Goal: Information Seeking & Learning: Learn about a topic

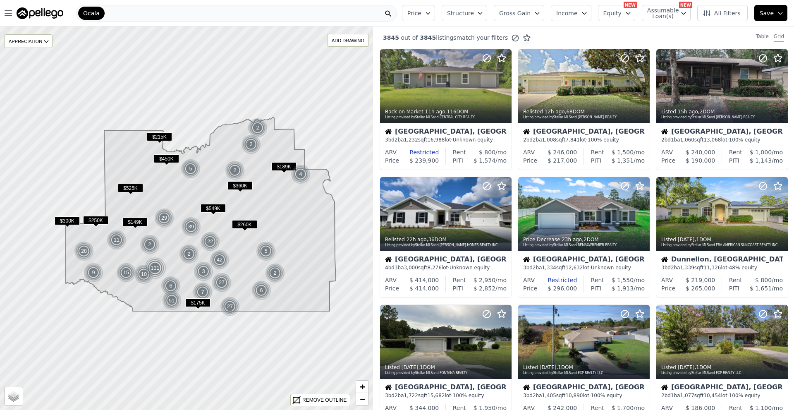
click at [586, 14] on button "Income" at bounding box center [571, 13] width 41 height 16
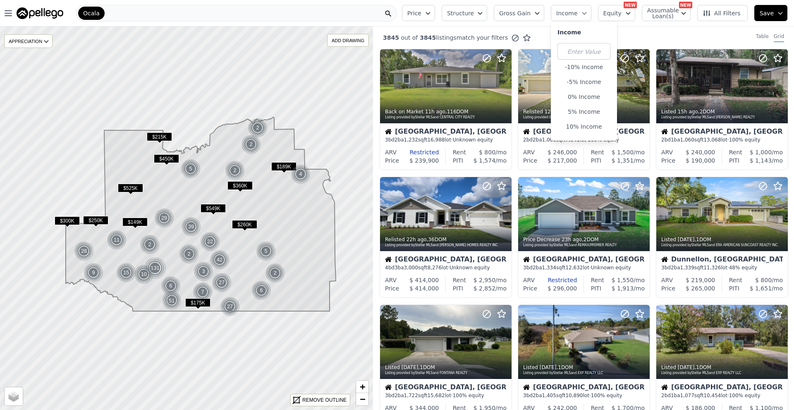
click at [586, 15] on button "Income" at bounding box center [571, 13] width 41 height 16
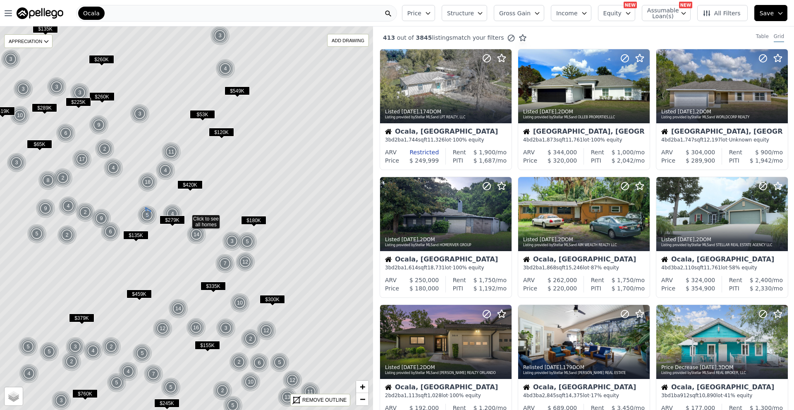
click at [484, 14] on icon "button" at bounding box center [480, 13] width 7 height 7
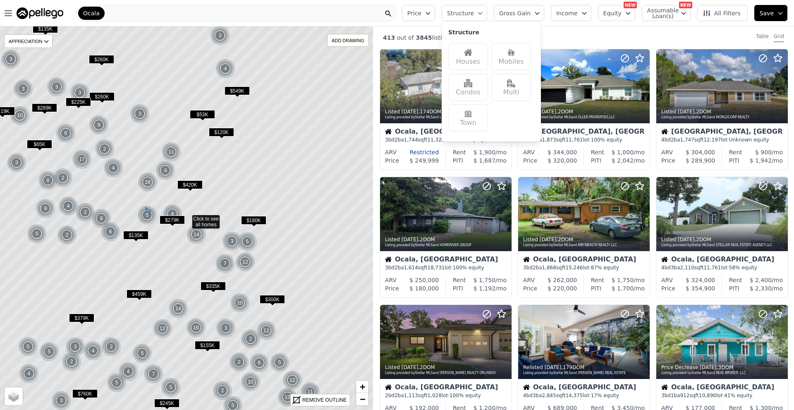
click at [487, 14] on button "Structure" at bounding box center [465, 13] width 46 height 16
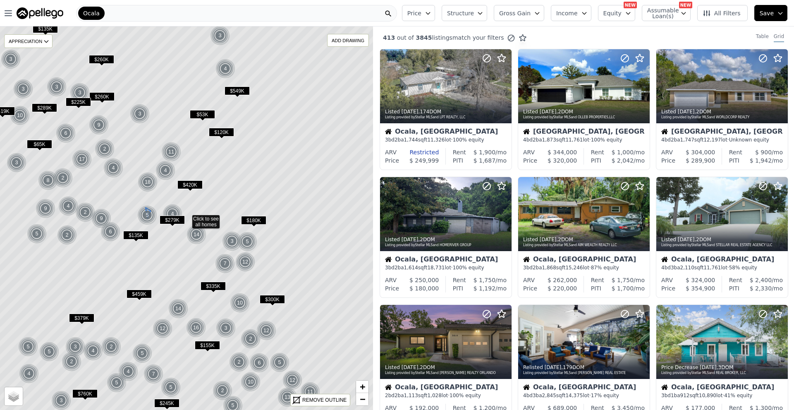
click at [487, 10] on button "Structure" at bounding box center [465, 13] width 46 height 16
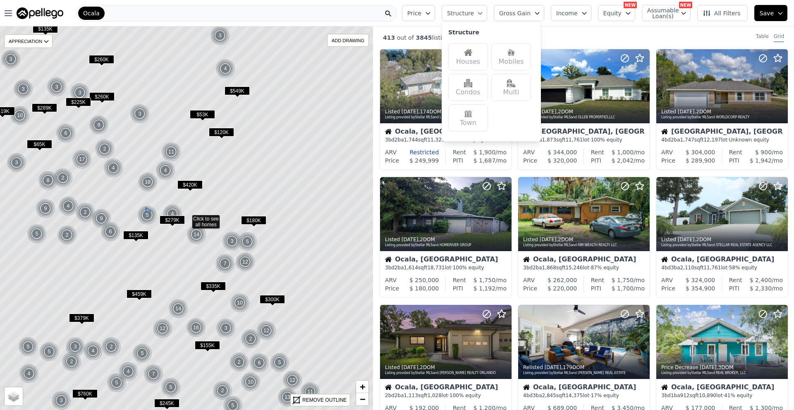
click at [515, 56] on img at bounding box center [511, 52] width 8 height 8
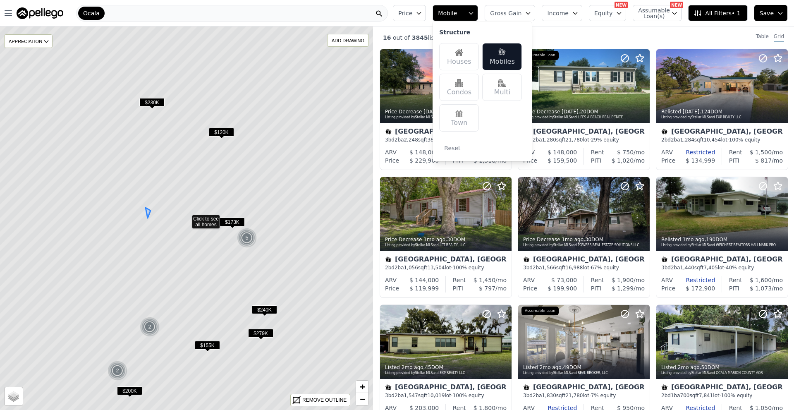
click at [478, 8] on button "Mobile" at bounding box center [456, 13] width 46 height 16
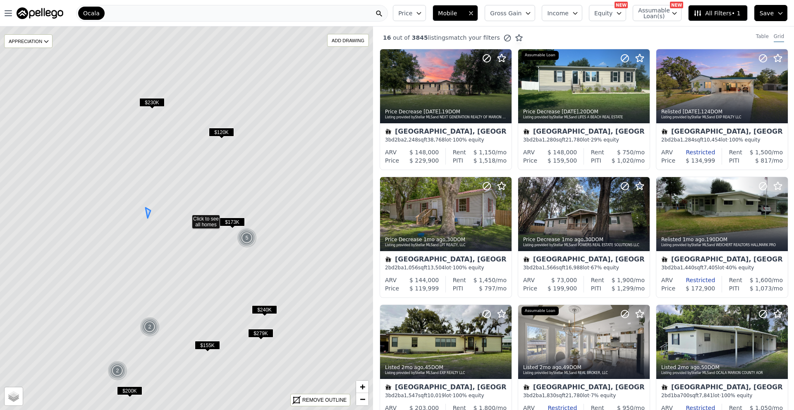
click at [478, 17] on button "Mobile" at bounding box center [456, 13] width 46 height 16
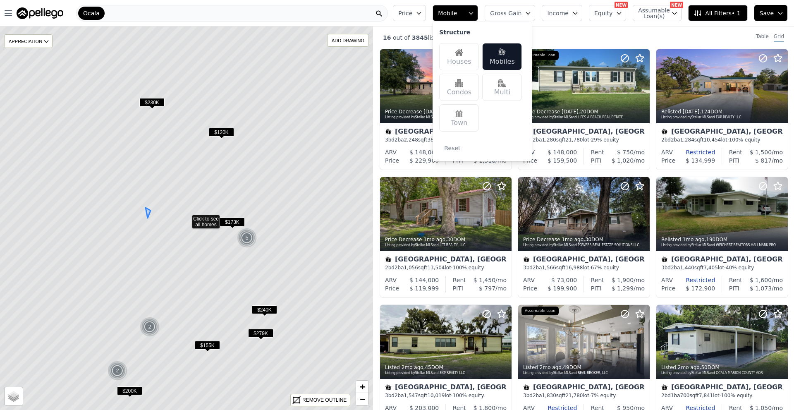
click at [506, 86] on img at bounding box center [502, 83] width 8 height 8
click at [511, 57] on div "Mobiles" at bounding box center [502, 56] width 40 height 27
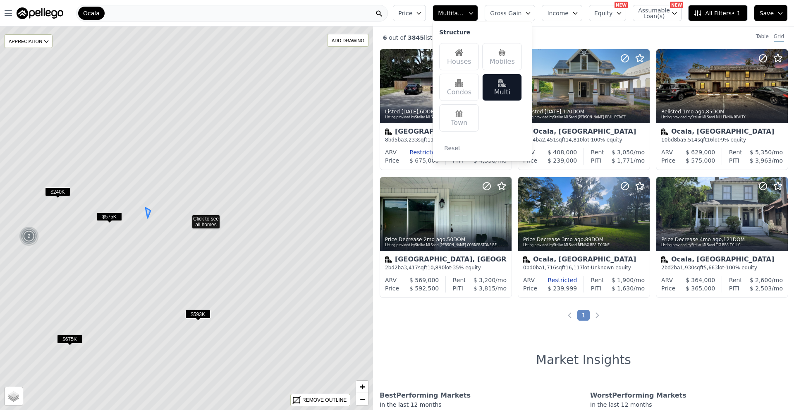
click at [463, 84] on img at bounding box center [459, 83] width 8 height 8
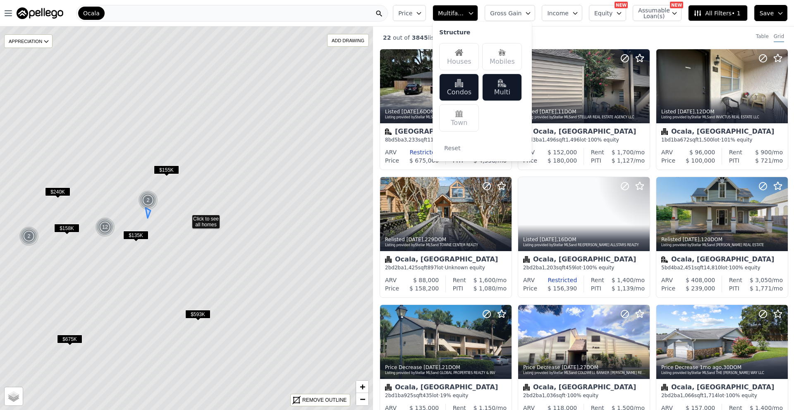
click at [506, 85] on img at bounding box center [502, 83] width 8 height 8
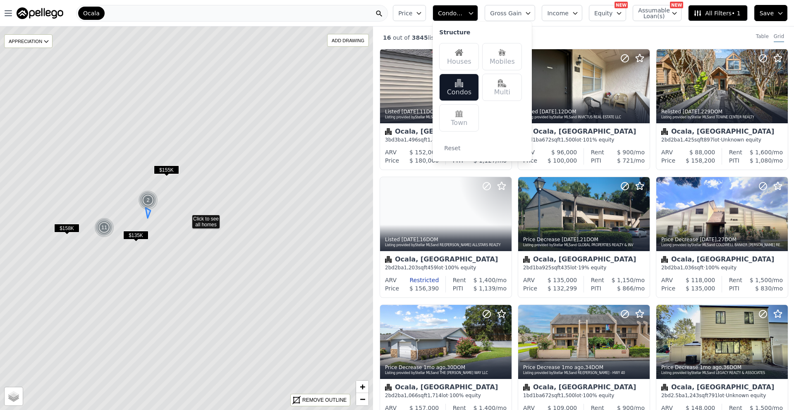
click at [465, 15] on span "Condominium" at bounding box center [451, 13] width 26 height 8
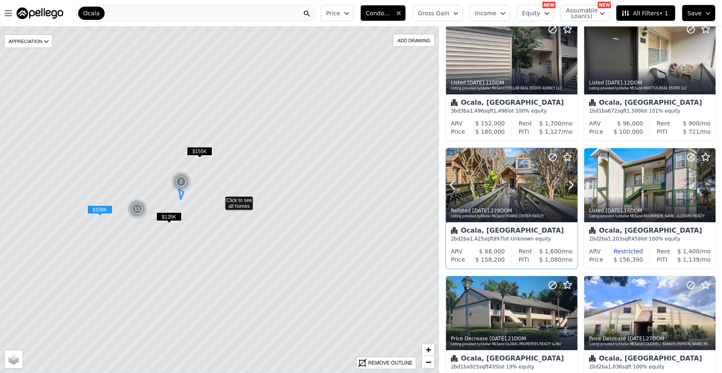
scroll to position [75, 0]
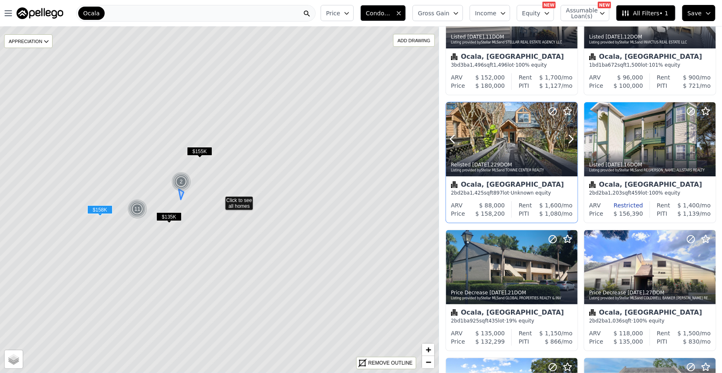
click at [494, 150] on div at bounding box center [512, 157] width 132 height 15
click at [629, 14] on icon at bounding box center [625, 13] width 7 height 6
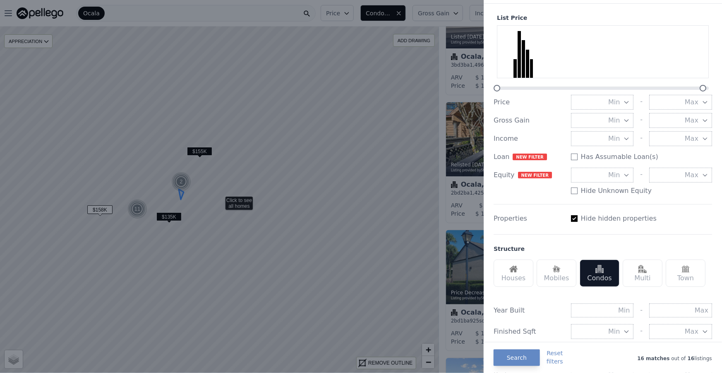
scroll to position [0, 0]
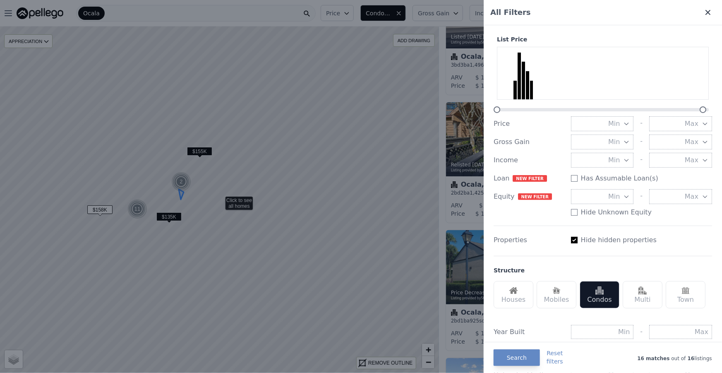
click at [705, 12] on icon at bounding box center [707, 12] width 5 height 5
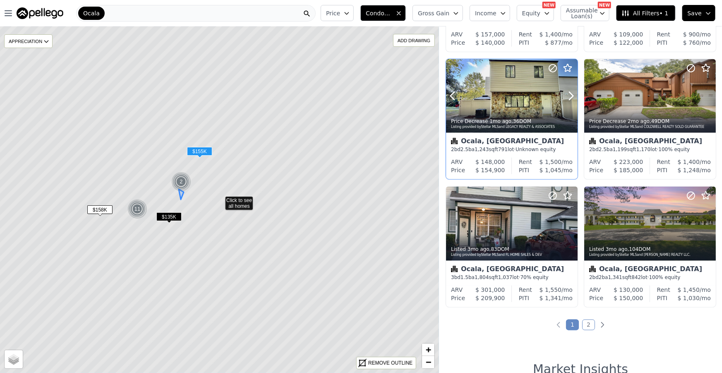
scroll to position [526, 0]
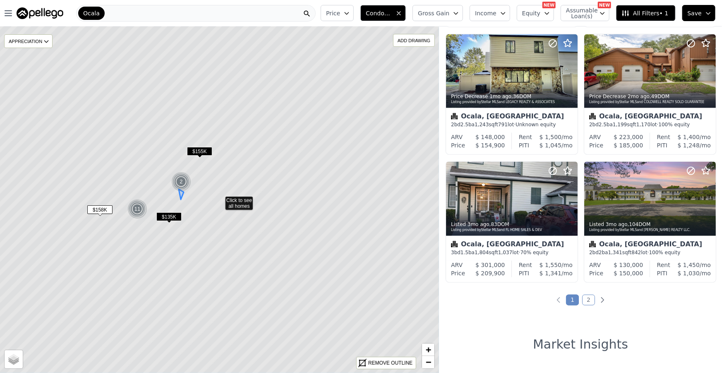
click at [582, 295] on link "2" at bounding box center [588, 300] width 13 height 11
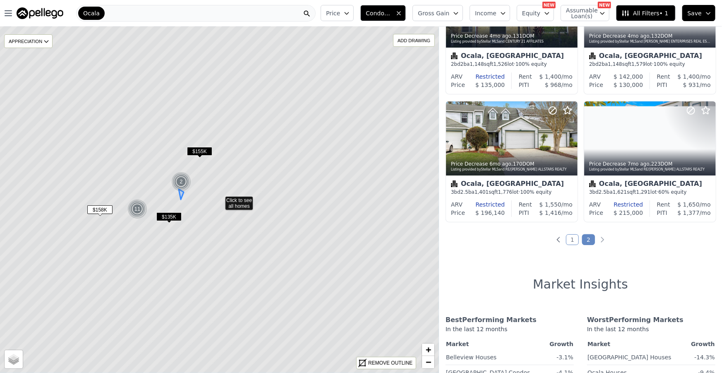
scroll to position [225, 0]
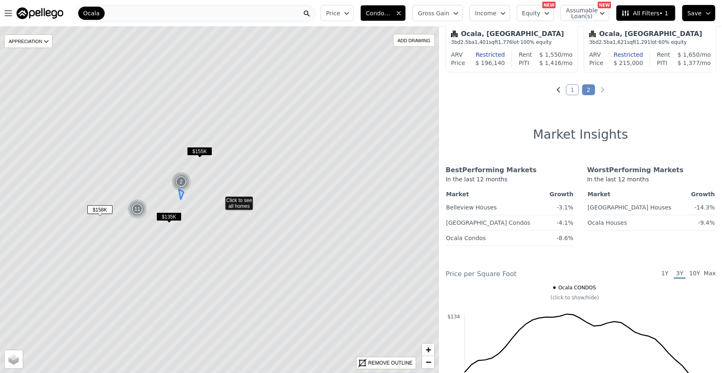
click at [555, 87] on icon "Previous page" at bounding box center [558, 90] width 8 height 8
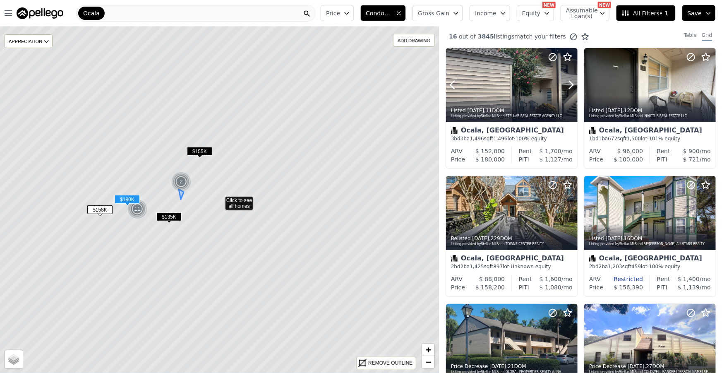
scroll to position [0, 0]
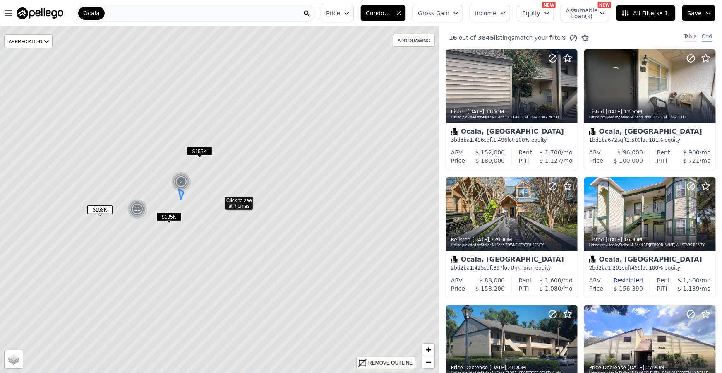
click at [684, 35] on div "Table" at bounding box center [690, 37] width 13 height 9
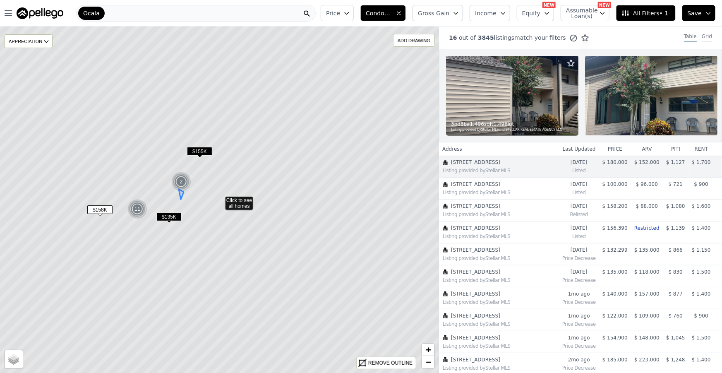
click at [702, 34] on div "Grid" at bounding box center [707, 37] width 10 height 9
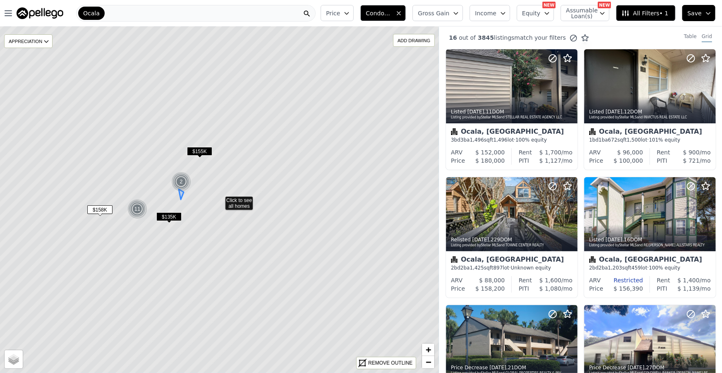
click at [406, 8] on button "Condominium" at bounding box center [383, 13] width 46 height 16
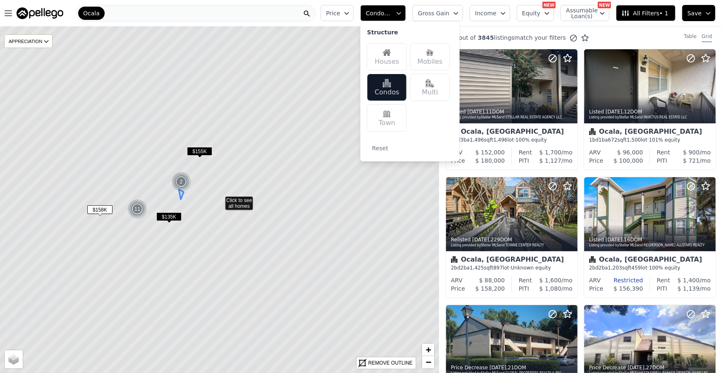
click at [407, 54] on div "Houses" at bounding box center [387, 56] width 40 height 27
click at [398, 88] on div "Condos" at bounding box center [387, 87] width 40 height 27
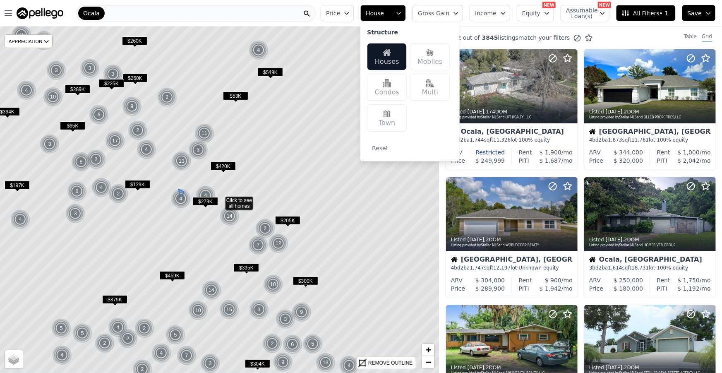
click at [406, 8] on button "House" at bounding box center [383, 13] width 46 height 16
click at [406, 9] on button "House" at bounding box center [383, 13] width 46 height 16
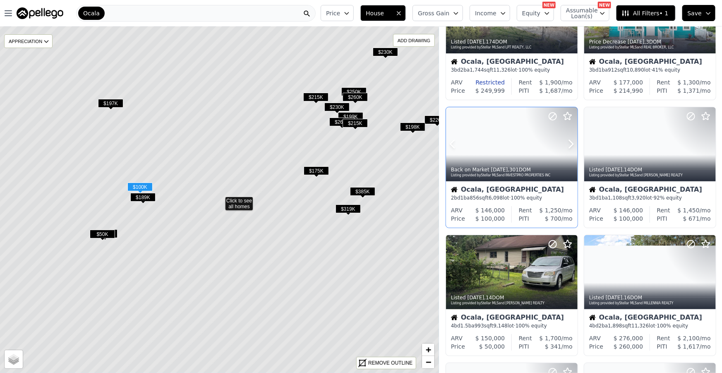
scroll to position [75, 0]
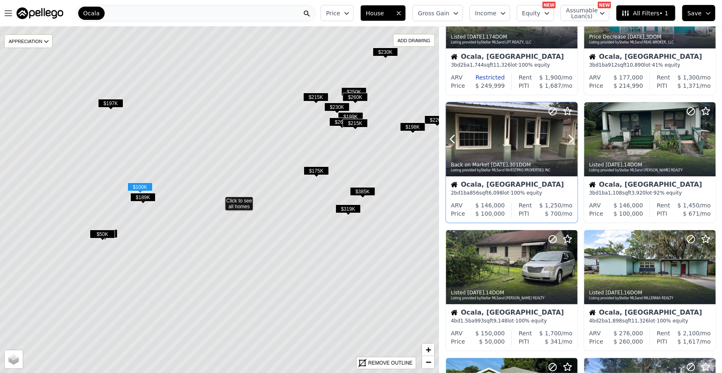
click at [498, 149] on div at bounding box center [512, 139] width 132 height 74
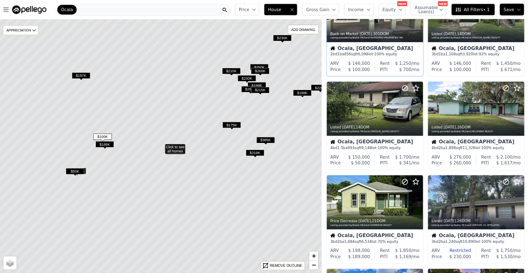
scroll to position [225, 0]
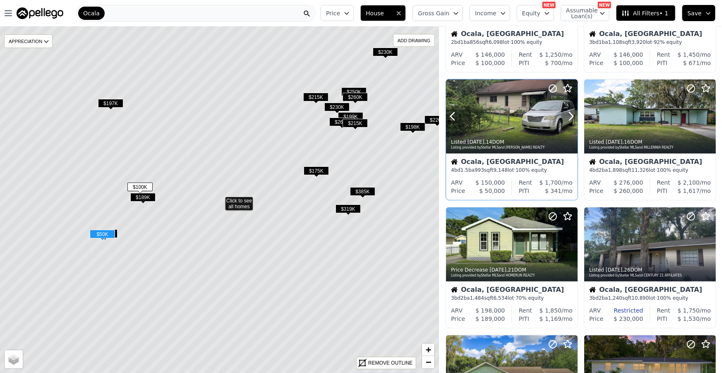
click at [501, 119] on div at bounding box center [512, 116] width 132 height 74
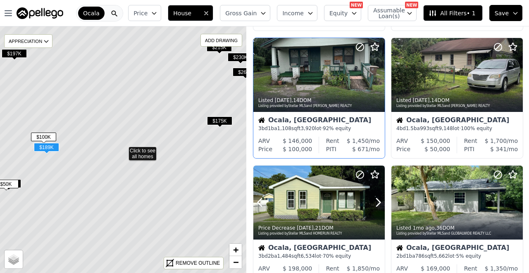
scroll to position [125, 0]
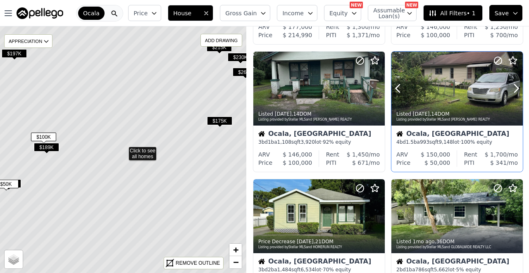
click at [438, 97] on div at bounding box center [458, 89] width 132 height 74
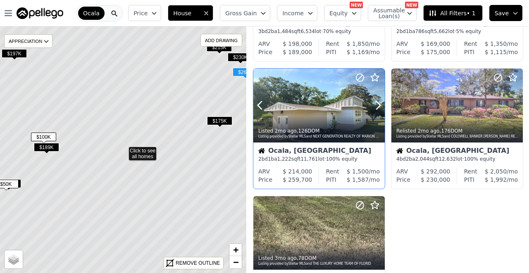
scroll to position [374, 0]
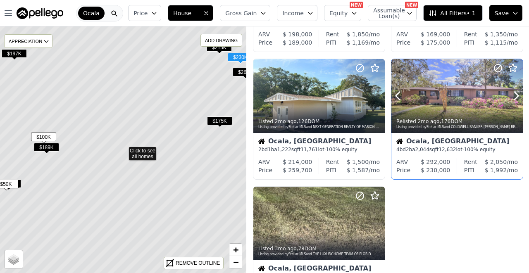
click at [418, 107] on div at bounding box center [458, 114] width 132 height 15
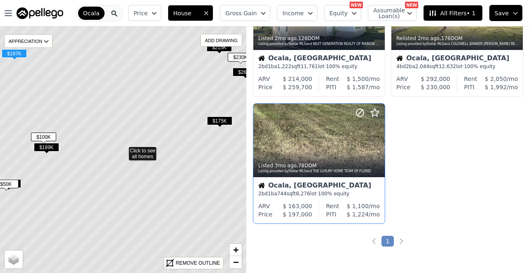
scroll to position [456, 0]
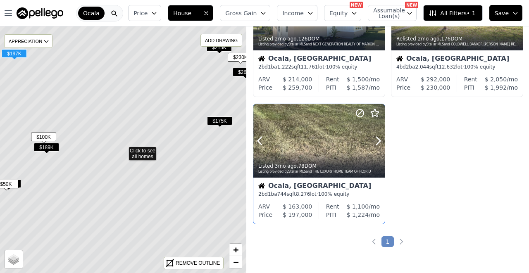
click at [300, 149] on div at bounding box center [320, 141] width 132 height 74
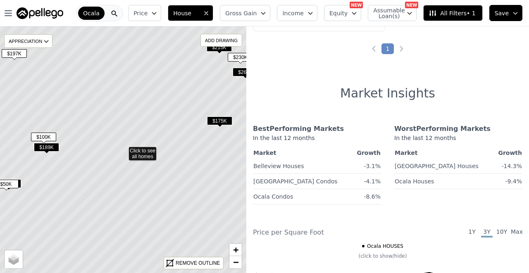
scroll to position [484, 0]
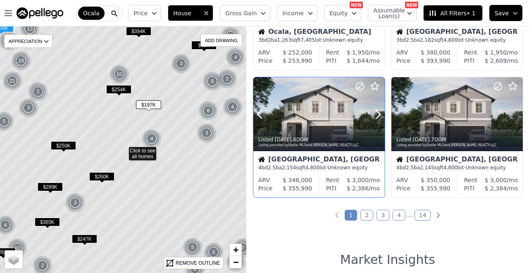
scroll to position [622, 0]
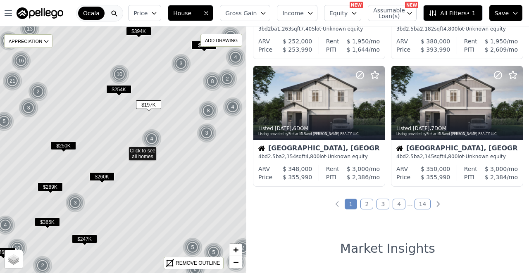
click at [367, 205] on link "2" at bounding box center [367, 204] width 13 height 11
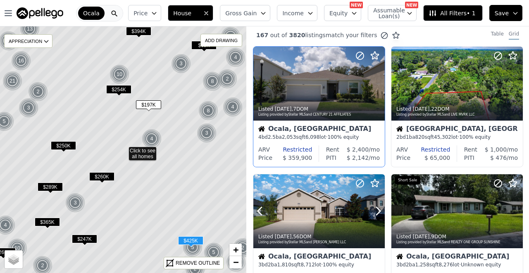
scroll to position [0, 0]
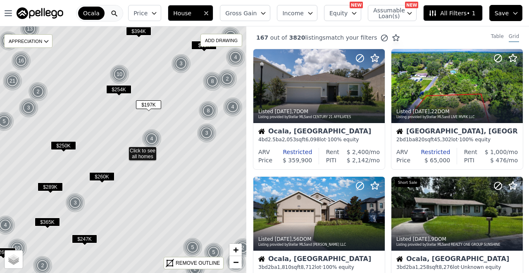
click at [314, 15] on button "Income" at bounding box center [297, 13] width 41 height 16
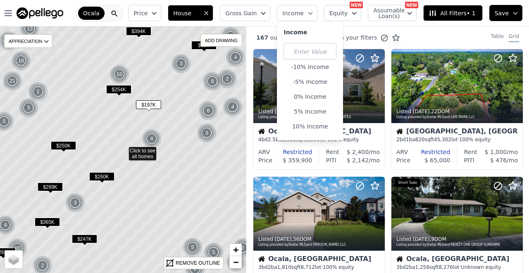
click at [313, 14] on button "Income" at bounding box center [297, 13] width 41 height 16
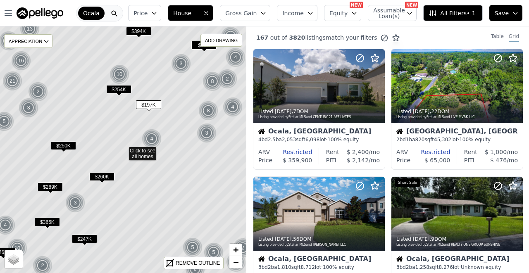
click at [267, 12] on icon "button" at bounding box center [263, 13] width 7 height 7
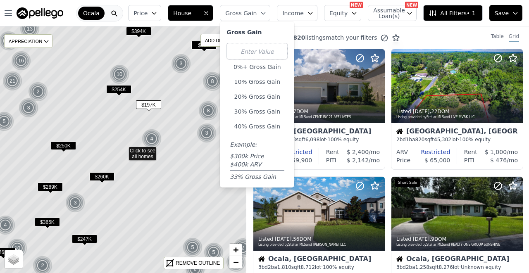
click at [262, 30] on div "Gross Gain" at bounding box center [244, 32] width 35 height 8
click at [266, 17] on button "Gross Gain" at bounding box center [245, 13] width 50 height 16
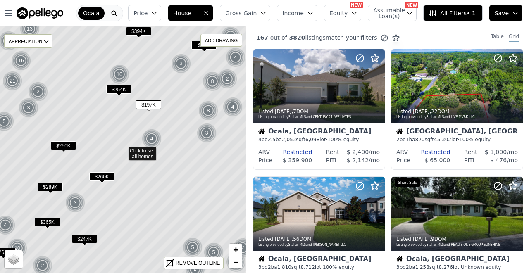
click at [297, 11] on span "Income" at bounding box center [294, 13] width 22 height 8
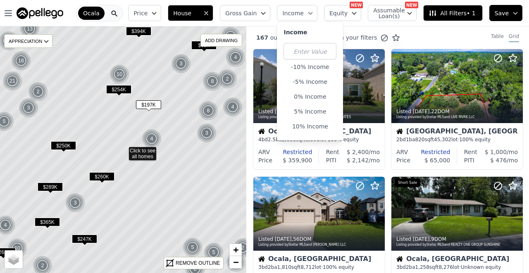
click at [304, 10] on span "Income" at bounding box center [294, 13] width 22 height 8
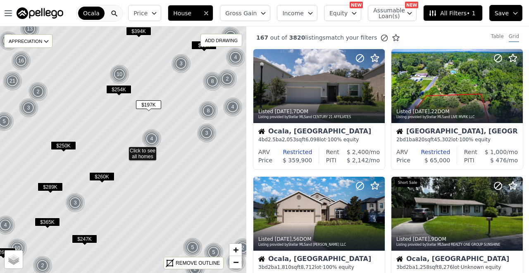
click at [340, 10] on span "Equity" at bounding box center [339, 13] width 18 height 8
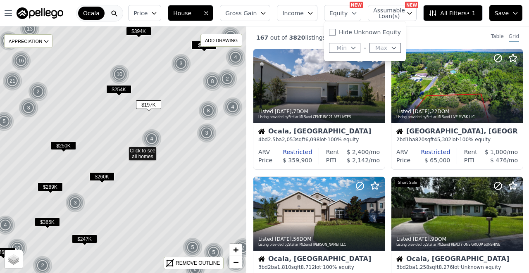
click at [339, 10] on span "Equity" at bounding box center [339, 13] width 18 height 8
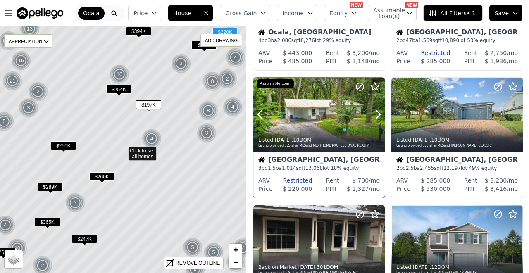
scroll to position [358, 0]
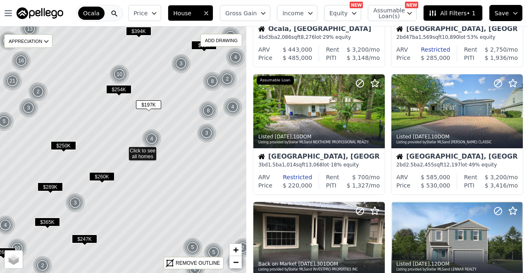
click at [436, 13] on icon at bounding box center [433, 13] width 7 height 6
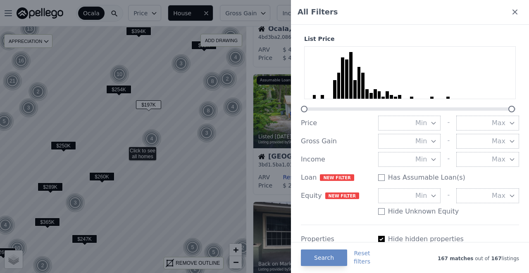
scroll to position [0, 0]
click at [513, 12] on icon at bounding box center [515, 12] width 5 height 5
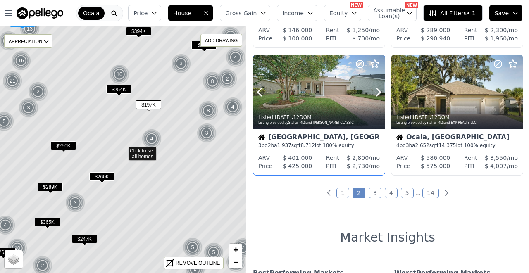
scroll to position [689, 0]
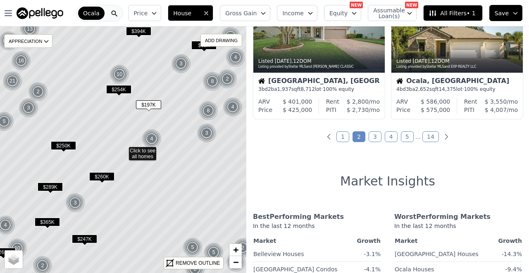
click at [374, 139] on link "3" at bounding box center [375, 137] width 13 height 11
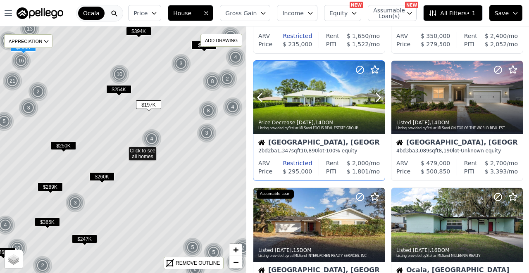
scroll to position [606, 0]
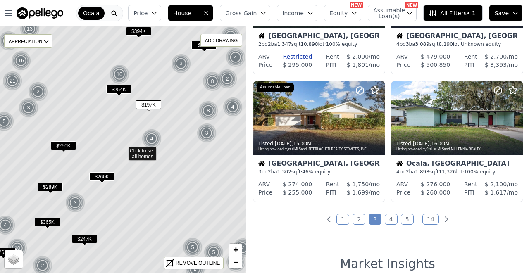
click at [390, 221] on link "4" at bounding box center [391, 219] width 13 height 11
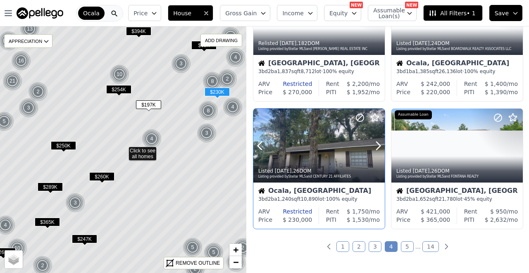
scroll to position [662, 0]
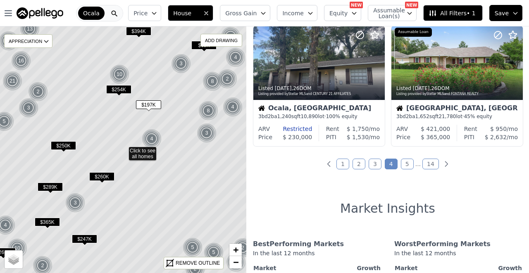
click at [405, 163] on link "5" at bounding box center [407, 164] width 13 height 11
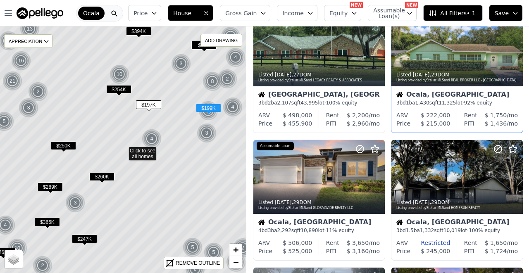
scroll to position [0, 0]
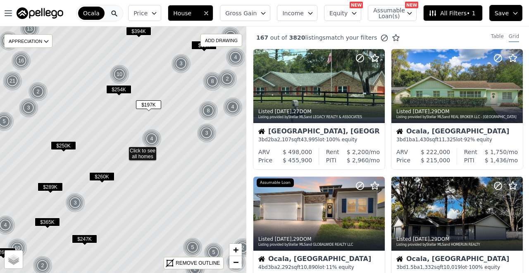
click at [46, 14] on img at bounding box center [40, 13] width 47 height 12
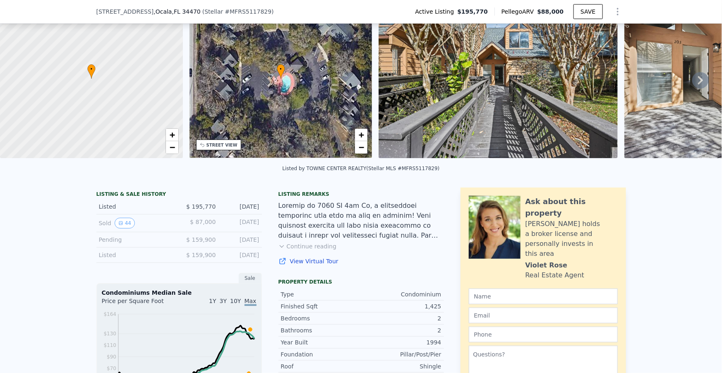
scroll to position [110, 0]
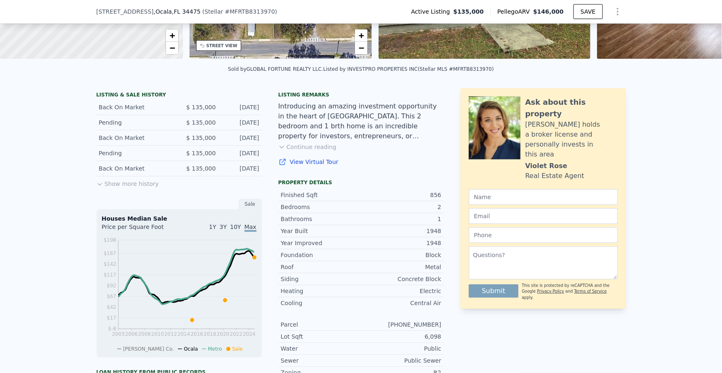
scroll to position [147, 0]
click at [298, 151] on button "Continue reading" at bounding box center [307, 146] width 58 height 8
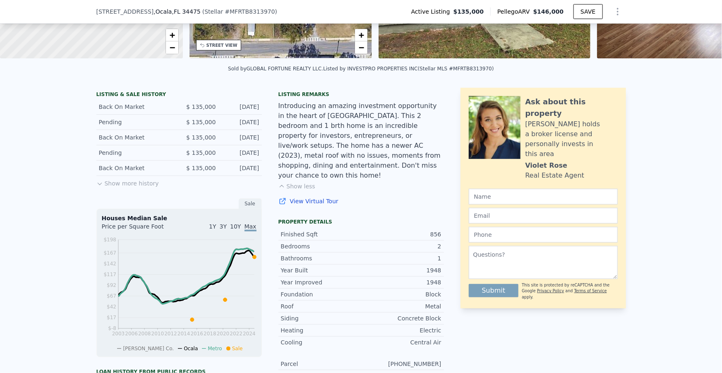
click at [316, 153] on div "Introducing an amazing investment opportunity in the heart of Ocala. This 2 bed…" at bounding box center [360, 140] width 165 height 79
click at [336, 151] on div "Introducing an amazing investment opportunity in the heart of Ocala. This 2 bed…" at bounding box center [360, 140] width 165 height 79
click at [381, 149] on div "Introducing an amazing investment opportunity in the heart of Ocala. This 2 bed…" at bounding box center [360, 140] width 165 height 79
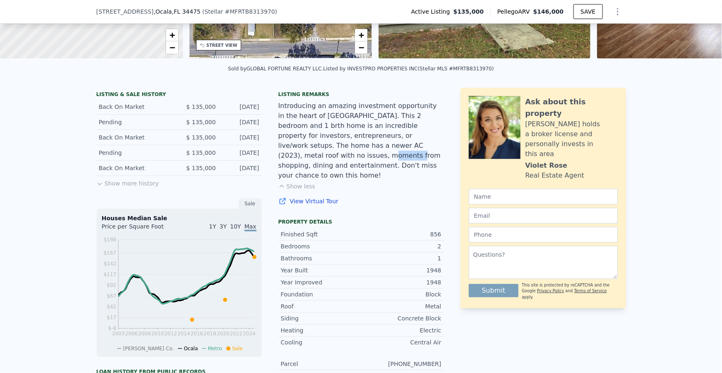
click at [381, 149] on div "Introducing an amazing investment opportunity in the heart of Ocala. This 2 bed…" at bounding box center [360, 140] width 165 height 79
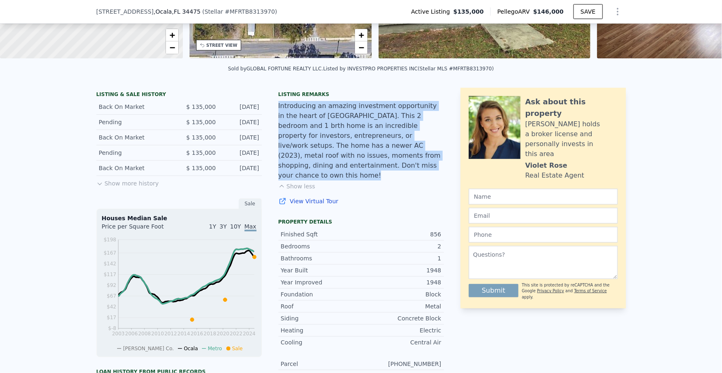
click at [381, 149] on div "Introducing an amazing investment opportunity in the heart of Ocala. This 2 bed…" at bounding box center [360, 140] width 165 height 79
click at [364, 149] on div "Introducing an amazing investment opportunity in the heart of Ocala. This 2 bed…" at bounding box center [360, 140] width 165 height 79
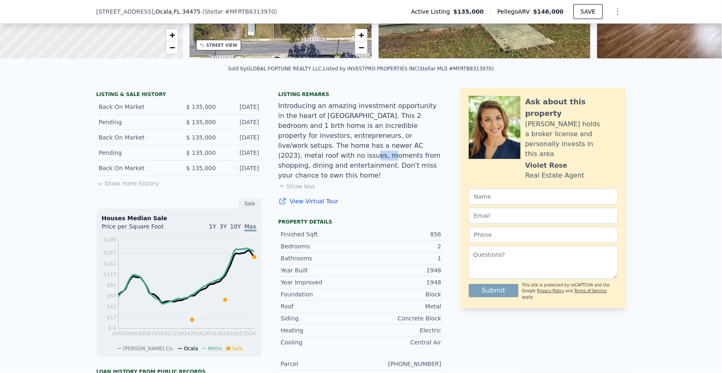
click at [364, 149] on div "Introducing an amazing investment opportunity in the heart of Ocala. This 2 bed…" at bounding box center [360, 140] width 165 height 79
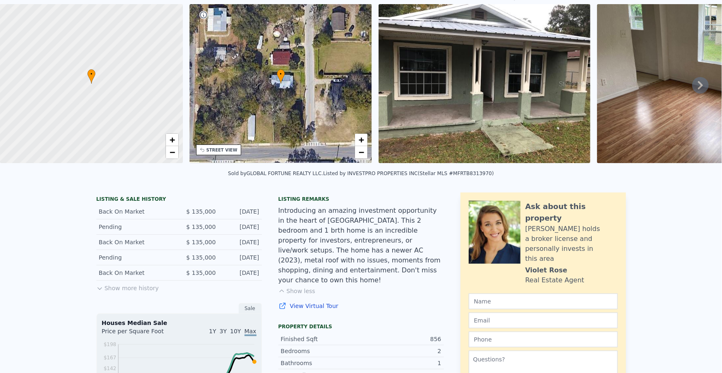
scroll to position [3, 0]
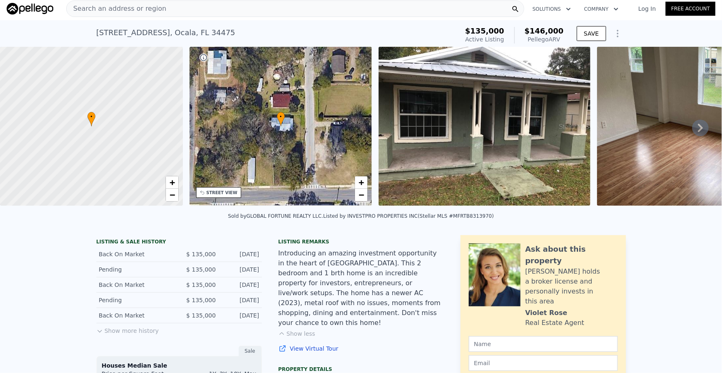
click at [692, 127] on icon at bounding box center [700, 128] width 17 height 17
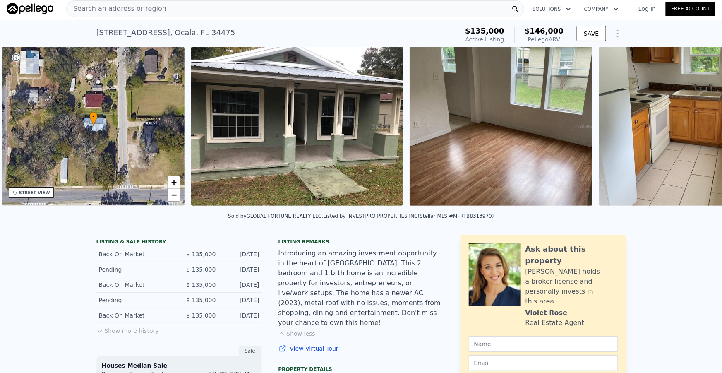
scroll to position [0, 192]
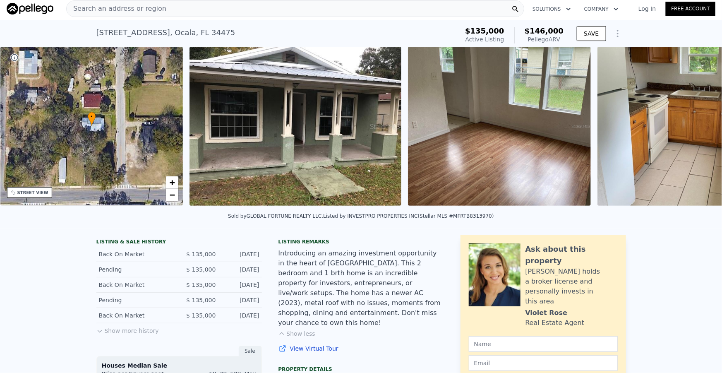
click at [691, 127] on img at bounding box center [688, 126] width 183 height 159
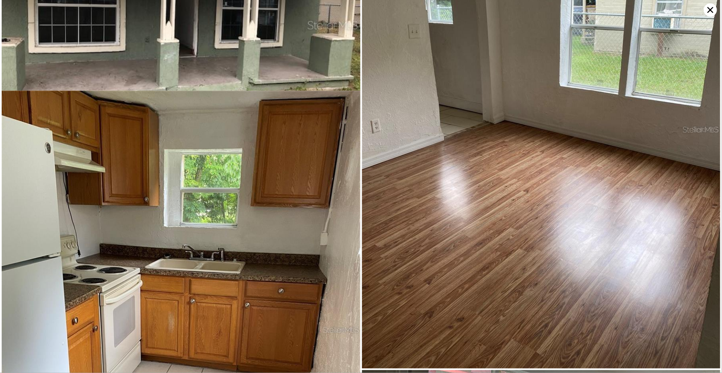
scroll to position [200, 0]
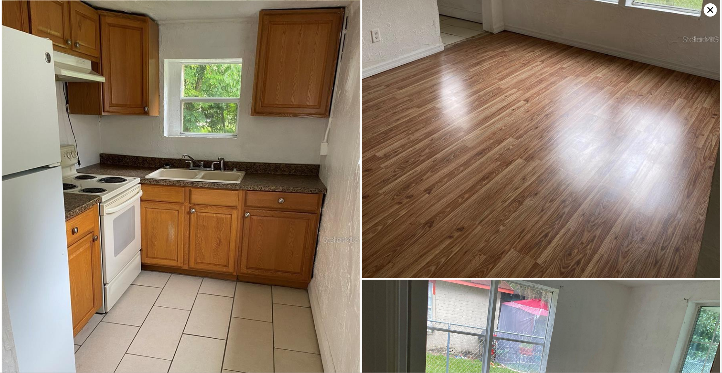
click at [707, 7] on icon at bounding box center [710, 9] width 13 height 13
click at [709, 13] on link "Free Account" at bounding box center [691, 9] width 50 height 14
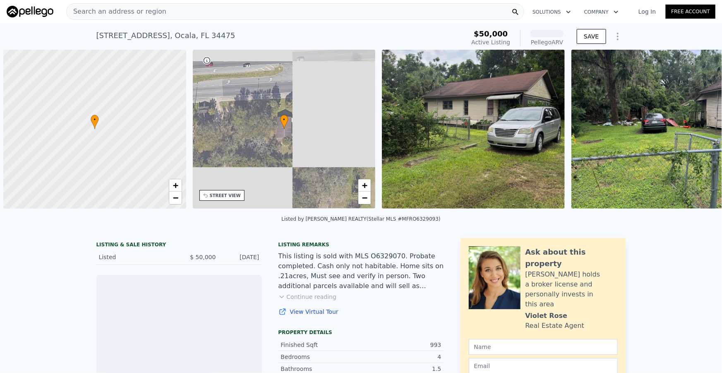
scroll to position [0, 3]
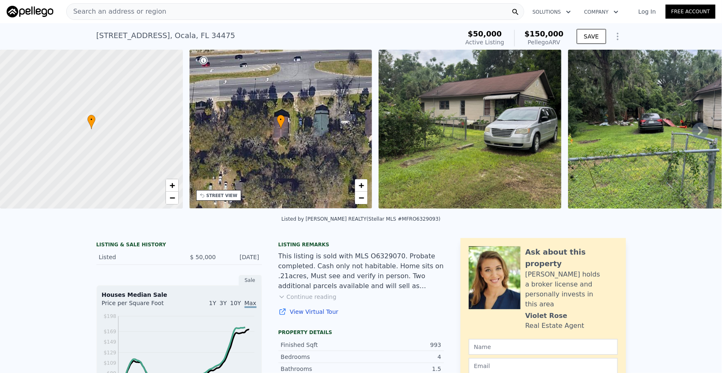
click at [692, 129] on icon at bounding box center [700, 130] width 17 height 17
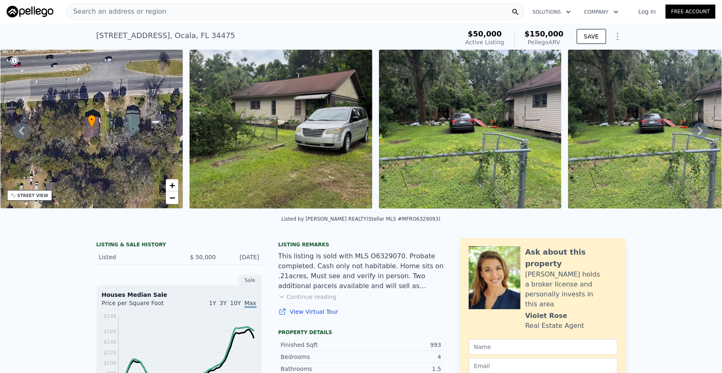
click at [692, 129] on icon at bounding box center [700, 130] width 17 height 17
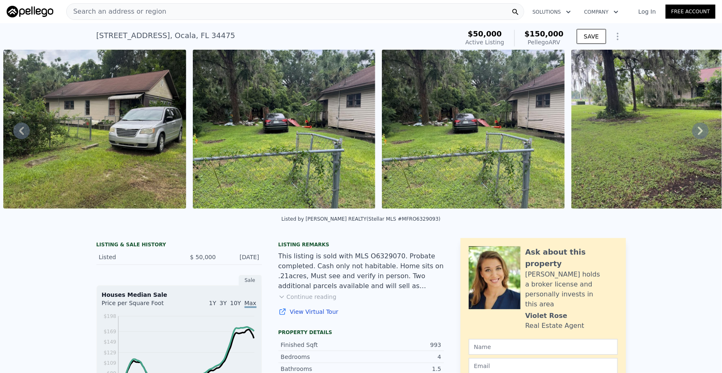
click at [692, 129] on icon at bounding box center [700, 130] width 17 height 17
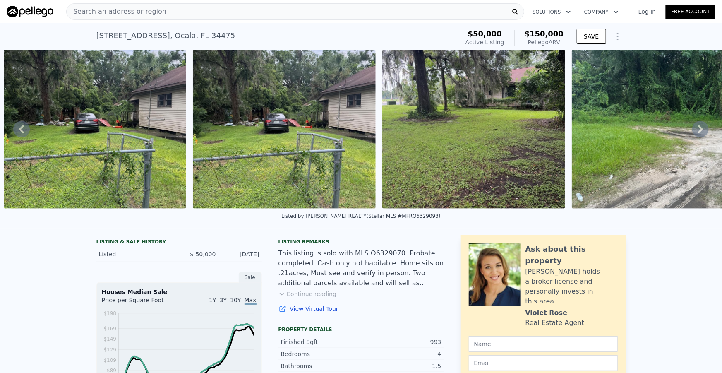
click at [692, 129] on icon at bounding box center [700, 129] width 17 height 17
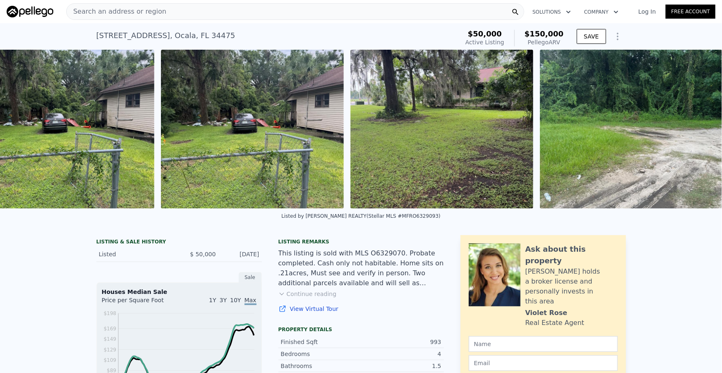
scroll to position [0, 608]
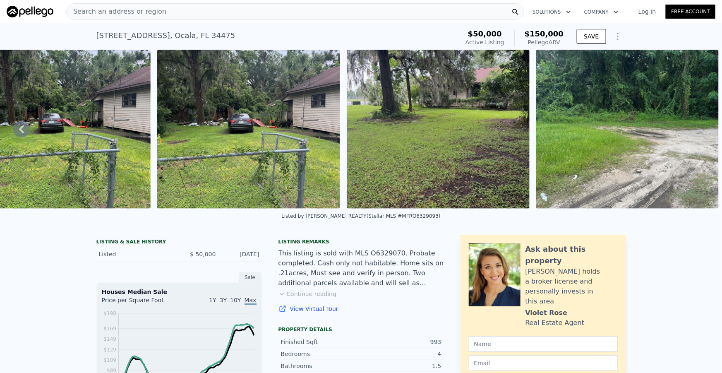
click at [692, 129] on img at bounding box center [627, 129] width 183 height 159
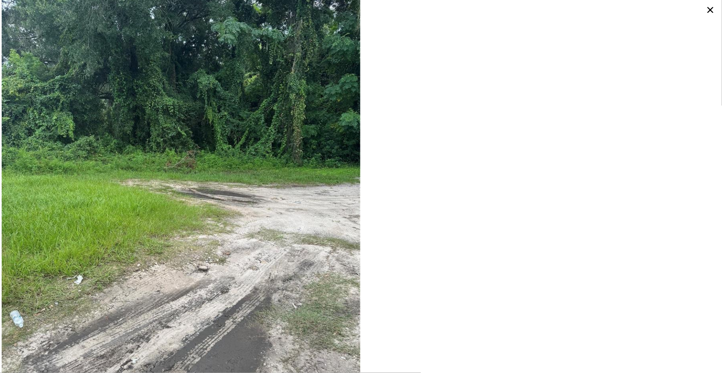
scroll to position [1053, 0]
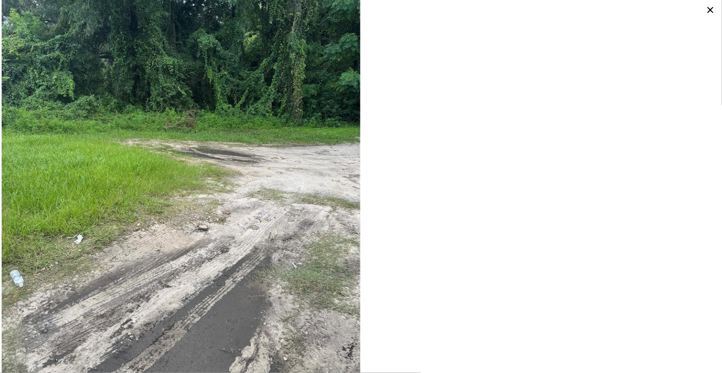
click at [711, 10] on icon at bounding box center [710, 9] width 13 height 13
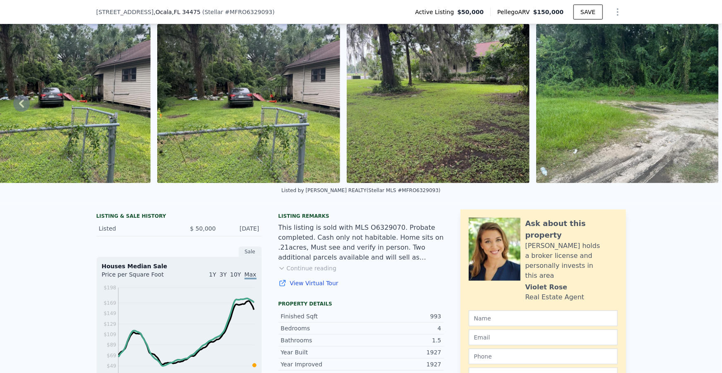
scroll to position [147, 0]
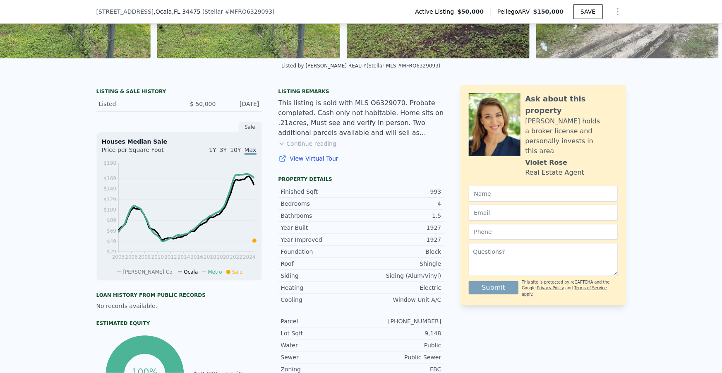
click at [304, 128] on div "This listing is sold with MLS O6329070. Probate completed. Cash only not habita…" at bounding box center [360, 118] width 165 height 40
click at [338, 128] on div "This listing is sold with MLS O6329070. Probate completed. Cash only not habita…" at bounding box center [360, 118] width 165 height 40
click at [314, 137] on div "This listing is sold with MLS O6329070. Probate completed. Cash only not habita…" at bounding box center [360, 118] width 165 height 40
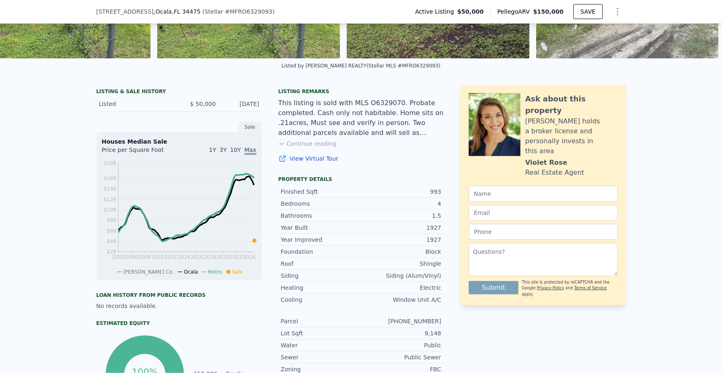
click at [314, 137] on div "This listing is sold with MLS O6329070. Probate completed. Cash only not habita…" at bounding box center [360, 118] width 165 height 40
click at [306, 148] on button "Continue reading" at bounding box center [307, 143] width 58 height 8
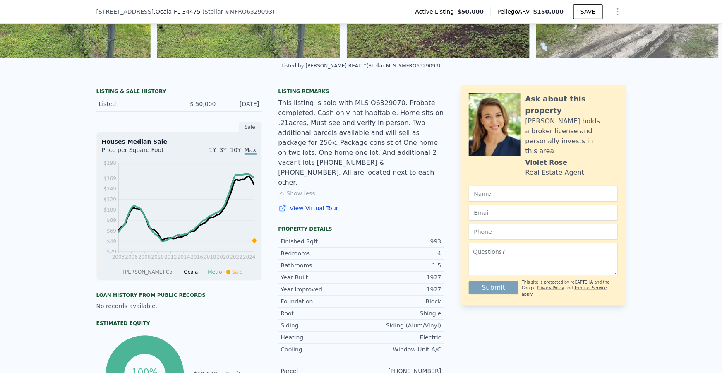
click at [370, 139] on div "This listing is sold with MLS O6329070. Probate completed. Cash only not habita…" at bounding box center [360, 142] width 165 height 89
click at [323, 149] on div "This listing is sold with MLS O6329070. Probate completed. Cash only not habita…" at bounding box center [360, 142] width 165 height 89
click at [390, 146] on div "This listing is sold with MLS O6329070. Probate completed. Cash only not habita…" at bounding box center [360, 142] width 165 height 89
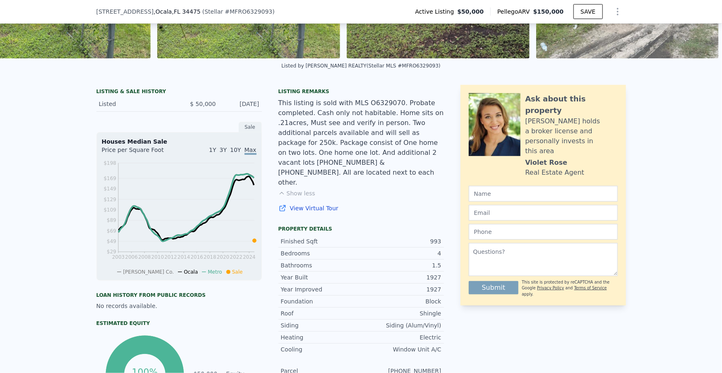
click at [325, 155] on div "This listing is sold with MLS O6329070. Probate completed. Cash only not habita…" at bounding box center [360, 142] width 165 height 89
click at [392, 155] on div "This listing is sold with MLS O6329070. Probate completed. Cash only not habita…" at bounding box center [360, 142] width 165 height 89
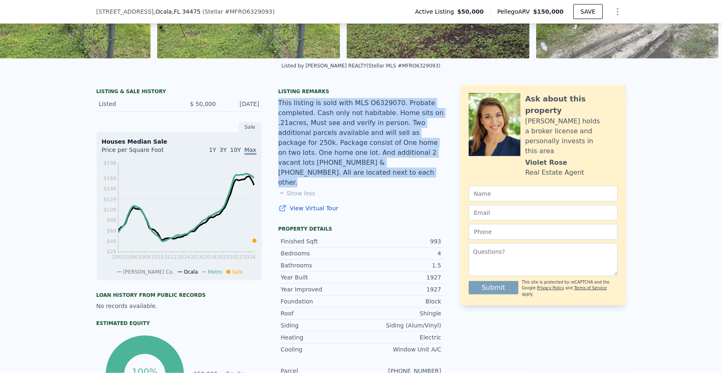
click at [392, 155] on div "This listing is sold with MLS O6329070. Probate completed. Cash only not habita…" at bounding box center [360, 142] width 165 height 89
click at [367, 151] on div "This listing is sold with MLS O6329070. Probate completed. Cash only not habita…" at bounding box center [360, 142] width 165 height 89
click at [361, 147] on div "This listing is sold with MLS O6329070. Probate completed. Cash only not habita…" at bounding box center [360, 142] width 165 height 89
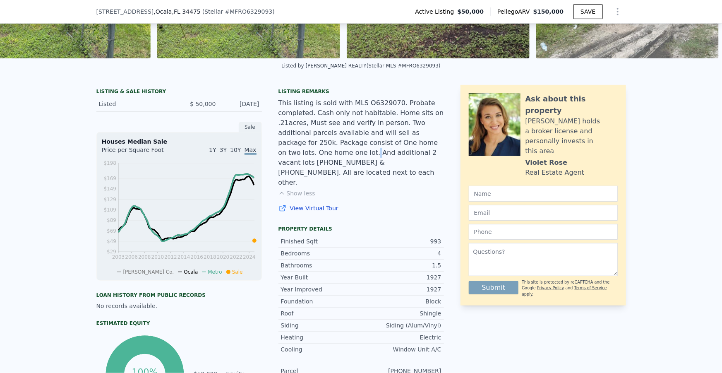
click at [361, 147] on div "This listing is sold with MLS O6329070. Probate completed. Cash only not habita…" at bounding box center [360, 142] width 165 height 89
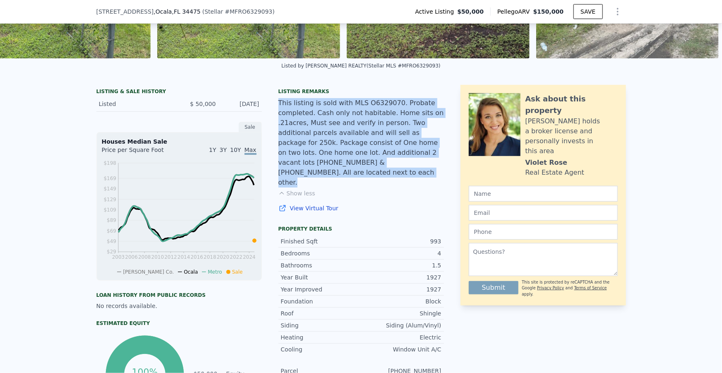
click at [361, 147] on div "This listing is sold with MLS O6329070. Probate completed. Cash only not habita…" at bounding box center [360, 142] width 165 height 89
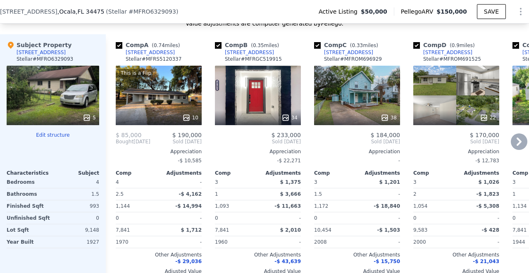
scroll to position [872, 0]
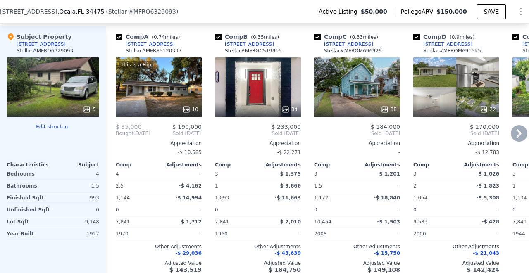
click at [512, 125] on icon at bounding box center [519, 133] width 17 height 17
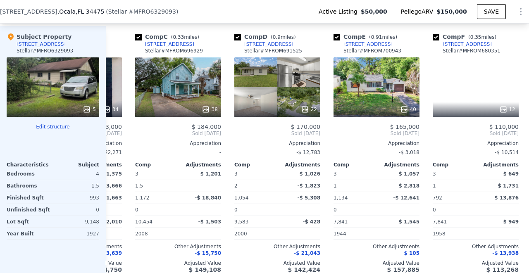
scroll to position [0, 199]
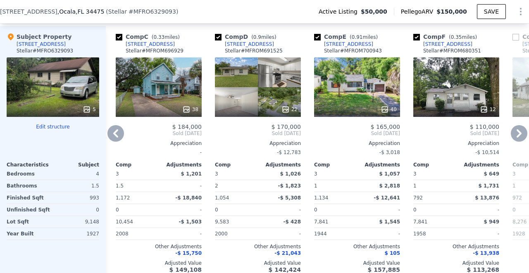
click at [512, 125] on icon at bounding box center [519, 133] width 17 height 17
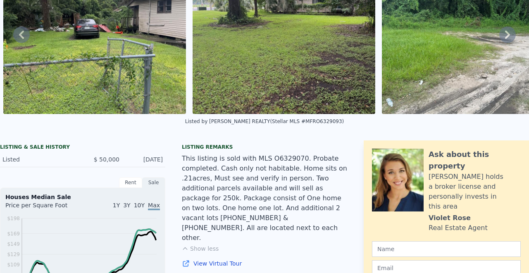
scroll to position [3, 0]
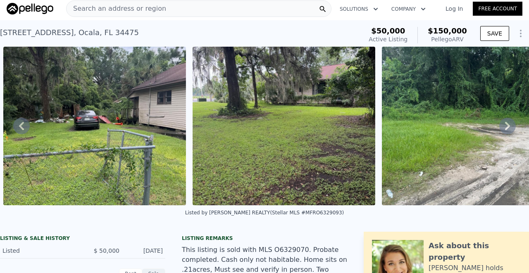
click at [501, 123] on icon at bounding box center [508, 126] width 17 height 17
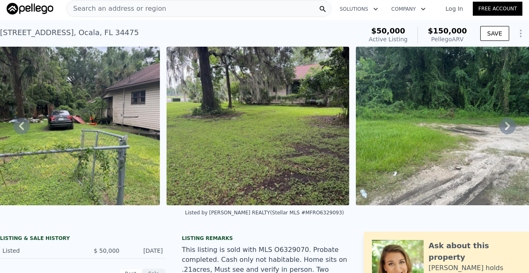
scroll to position [0, 800]
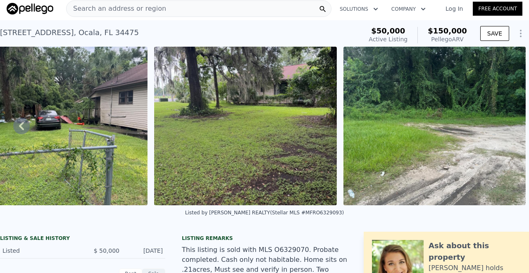
click at [501, 122] on img at bounding box center [435, 126] width 183 height 159
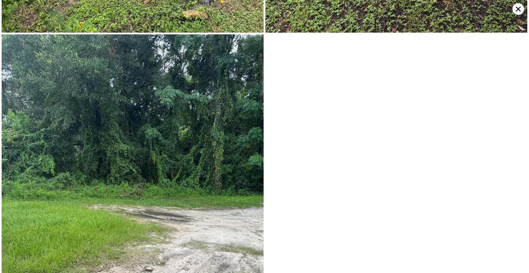
scroll to position [697, 0]
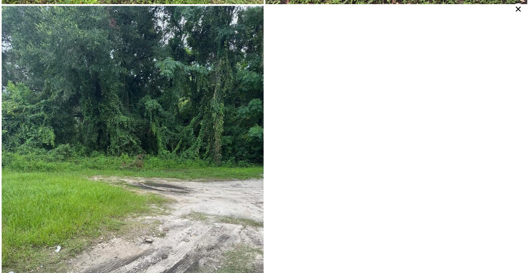
click at [516, 10] on icon at bounding box center [519, 9] width 12 height 12
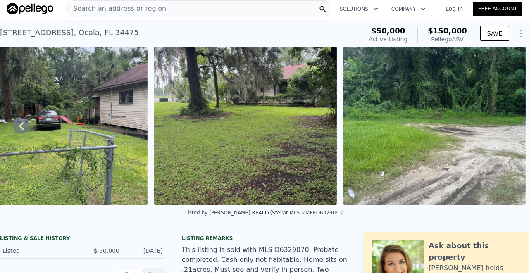
click at [81, 34] on div "1324 W Silver Springs Blvd , Ocala , FL 34475" at bounding box center [69, 33] width 139 height 12
click at [82, 33] on div "1324 W Silver Springs Blvd , Ocala , FL 34475" at bounding box center [69, 33] width 139 height 12
click at [83, 33] on div "1324 W Silver Springs Blvd , Ocala , FL 34475" at bounding box center [69, 33] width 139 height 12
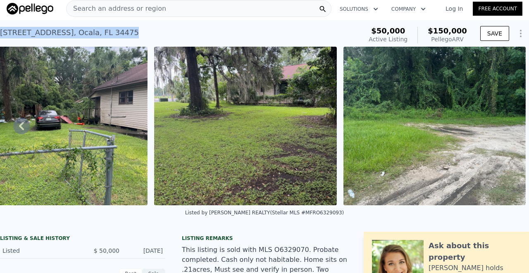
click at [83, 33] on div "1324 W Silver Springs Blvd , Ocala , FL 34475" at bounding box center [69, 33] width 139 height 12
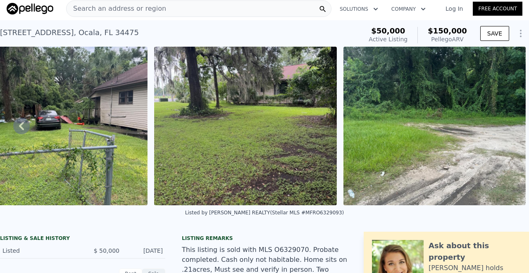
click at [21, 129] on icon at bounding box center [21, 126] width 5 height 8
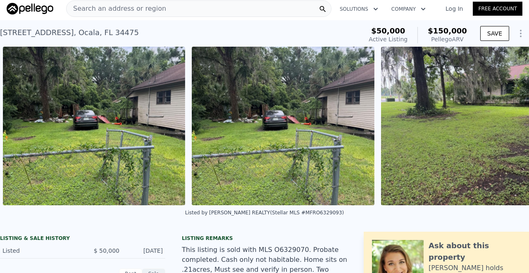
scroll to position [0, 568]
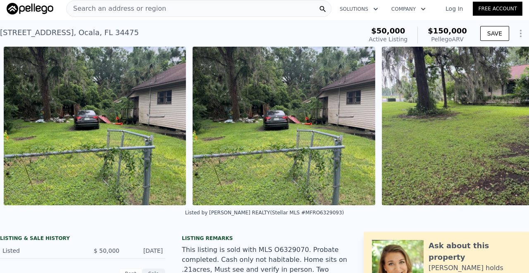
click at [21, 129] on img at bounding box center [95, 126] width 183 height 159
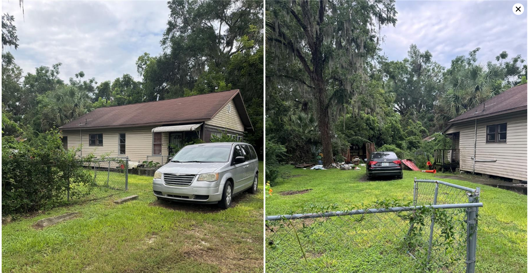
click at [515, 10] on icon at bounding box center [519, 9] width 12 height 12
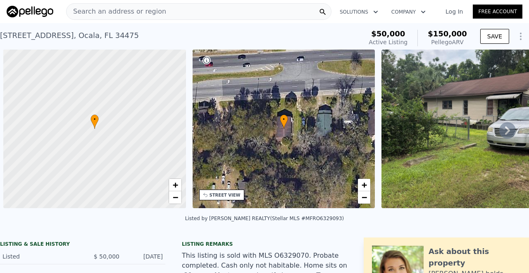
scroll to position [0, 3]
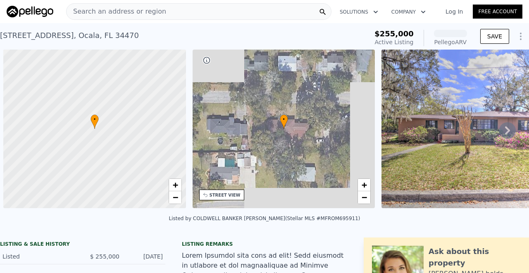
scroll to position [0, 3]
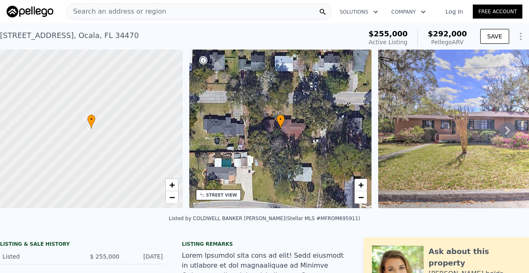
click at [501, 132] on icon at bounding box center [508, 130] width 17 height 17
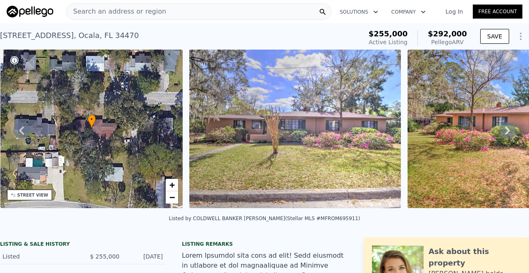
click at [501, 132] on icon at bounding box center [508, 130] width 17 height 17
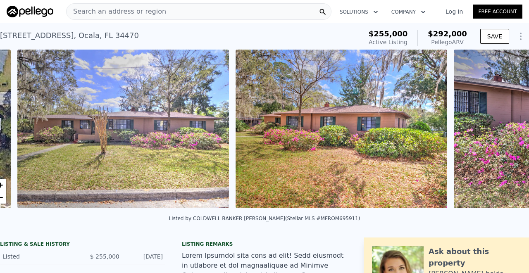
scroll to position [0, 379]
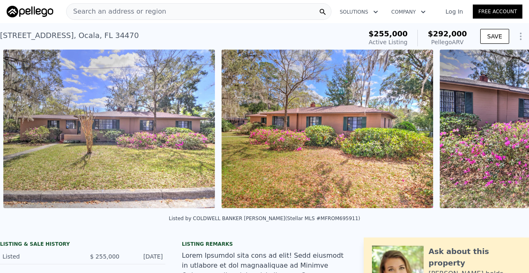
click at [501, 132] on div "• + − • + − STREET VIEW Loading... SATELLITE VIEW" at bounding box center [264, 131] width 529 height 162
click at [501, 132] on icon at bounding box center [508, 130] width 17 height 17
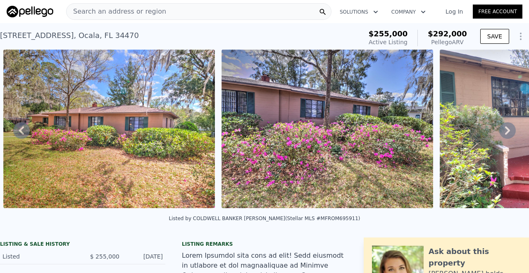
click at [501, 131] on icon at bounding box center [508, 130] width 17 height 17
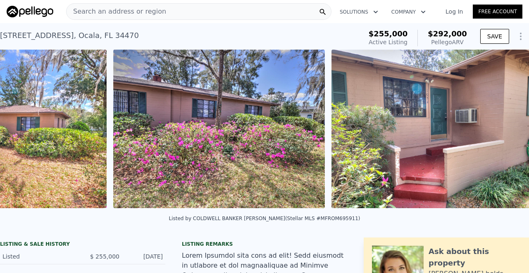
scroll to position [0, 815]
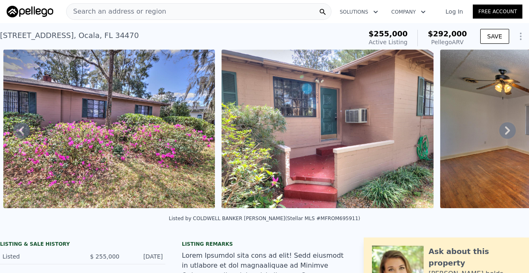
click at [501, 131] on icon at bounding box center [508, 130] width 17 height 17
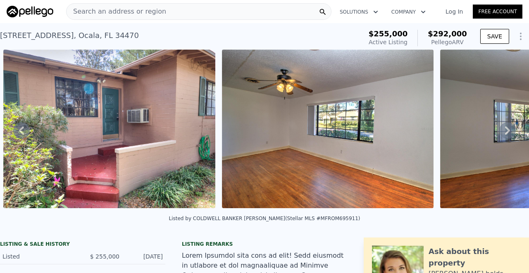
click at [501, 131] on icon at bounding box center [508, 130] width 17 height 17
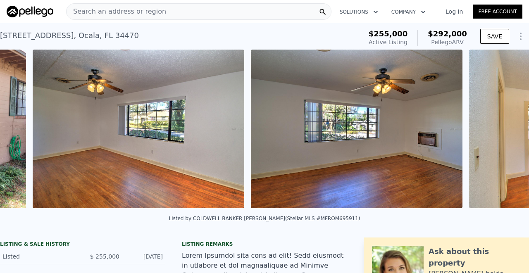
scroll to position [0, 1253]
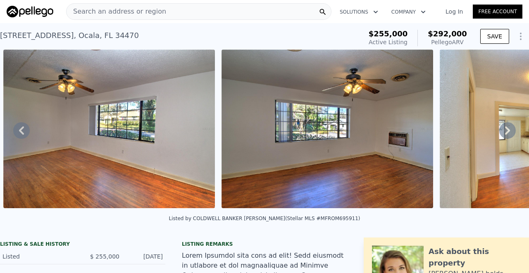
click at [501, 131] on icon at bounding box center [508, 130] width 17 height 17
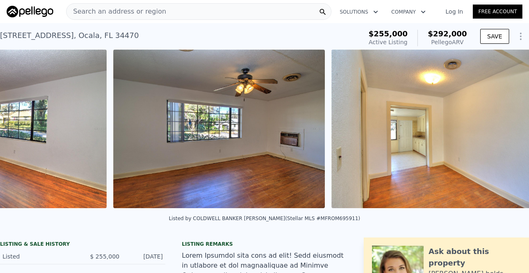
scroll to position [0, 1471]
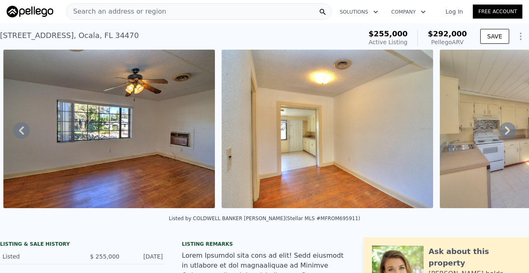
click at [501, 131] on div "• + − • + − STREET VIEW Loading... SATELLITE VIEW" at bounding box center [264, 131] width 529 height 162
click at [501, 131] on icon at bounding box center [508, 130] width 17 height 17
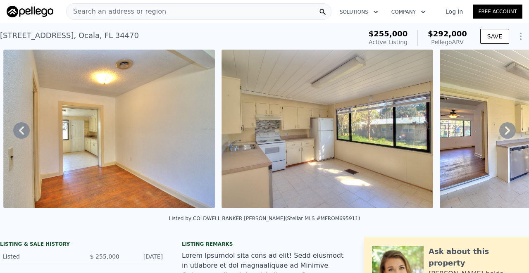
click at [501, 131] on icon at bounding box center [508, 130] width 17 height 17
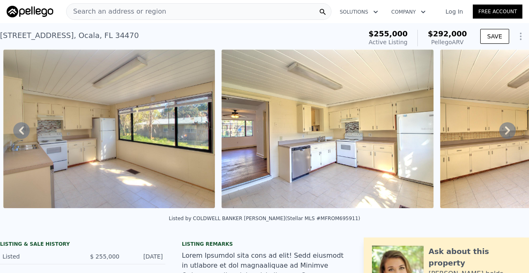
click at [500, 131] on icon at bounding box center [508, 130] width 17 height 17
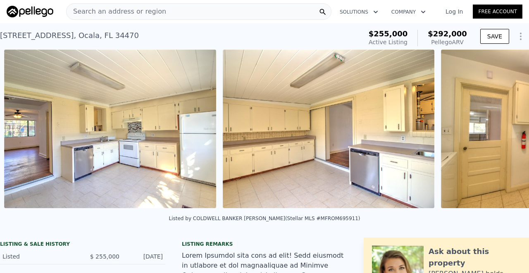
scroll to position [0, 2126]
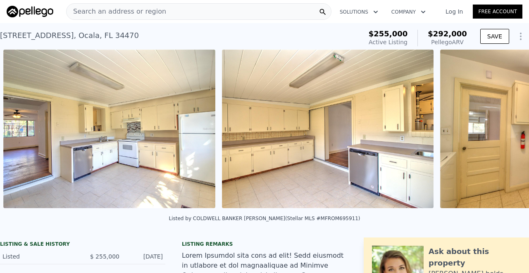
click at [500, 132] on div "• + − • + − STREET VIEW Loading... SATELLITE VIEW" at bounding box center [264, 131] width 529 height 162
click at [500, 132] on icon at bounding box center [508, 130] width 17 height 17
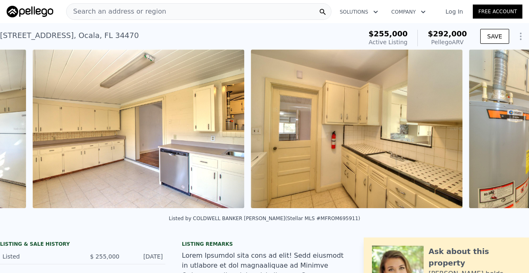
scroll to position [0, 2345]
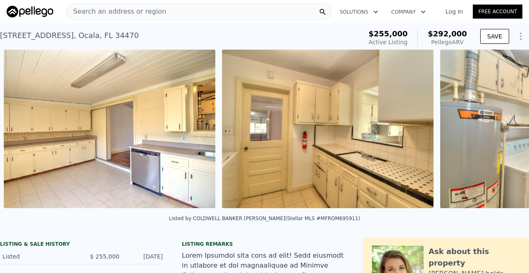
click at [500, 131] on div "• + − • + − STREET VIEW Loading... SATELLITE VIEW" at bounding box center [264, 131] width 529 height 162
click at [500, 131] on icon at bounding box center [508, 130] width 17 height 17
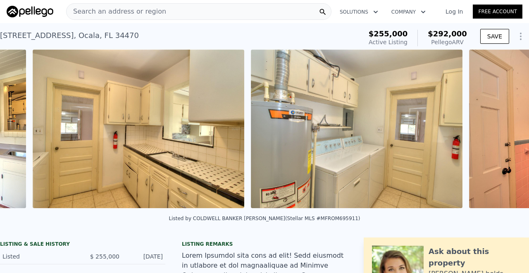
scroll to position [0, 2563]
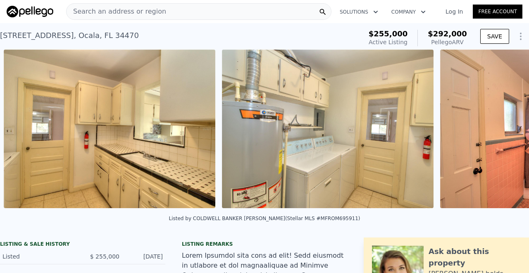
click at [500, 131] on div "• + − • + − STREET VIEW Loading... SATELLITE VIEW" at bounding box center [264, 131] width 529 height 162
click at [500, 131] on icon at bounding box center [508, 130] width 17 height 17
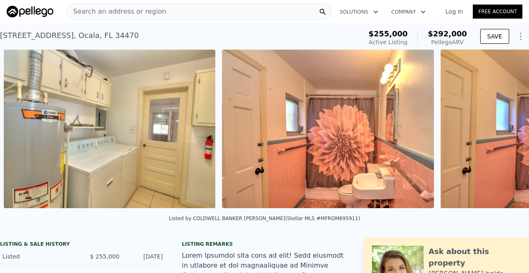
click at [500, 131] on div "• + − • + − STREET VIEW Loading... SATELLITE VIEW" at bounding box center [264, 131] width 529 height 162
click at [500, 131] on icon at bounding box center [508, 130] width 17 height 17
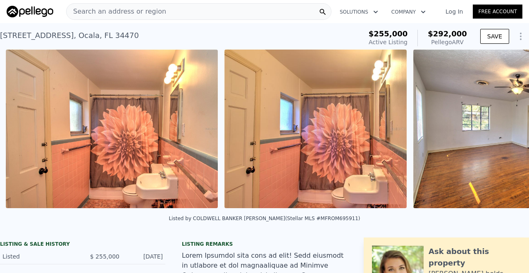
scroll to position [0, 3000]
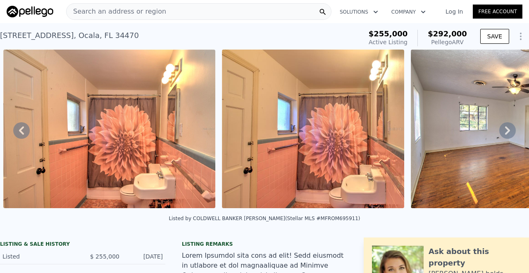
click at [500, 131] on icon at bounding box center [508, 130] width 17 height 17
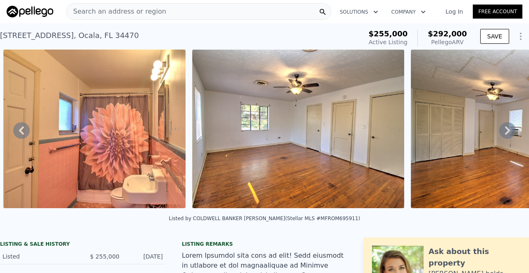
click at [500, 131] on icon at bounding box center [508, 130] width 17 height 17
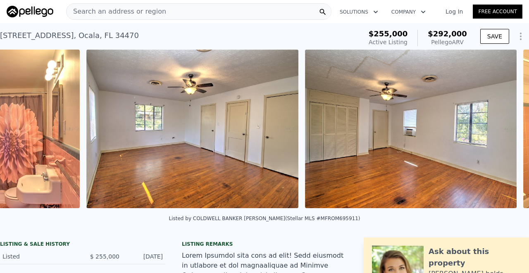
scroll to position [0, 3408]
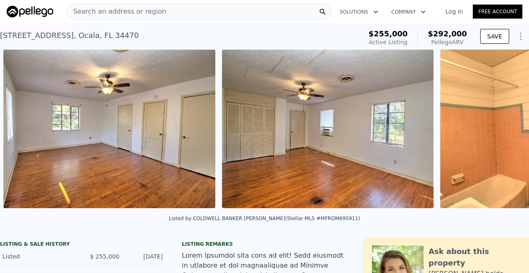
click at [500, 131] on div "• + − • + − STREET VIEW Loading... SATELLITE VIEW" at bounding box center [264, 131] width 529 height 162
click at [500, 131] on icon at bounding box center [508, 130] width 17 height 17
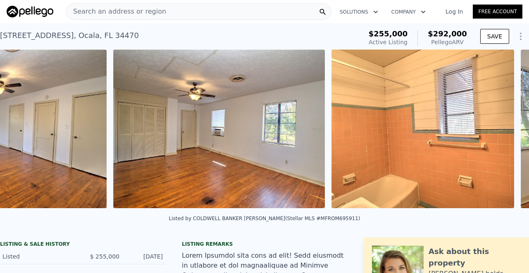
scroll to position [0, 3627]
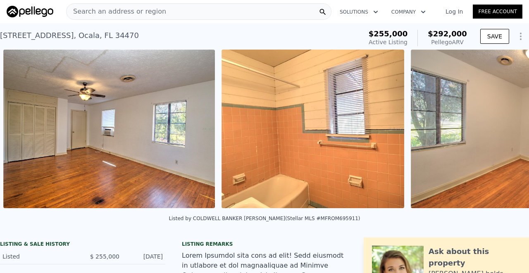
click at [500, 131] on div "• + − • + − STREET VIEW Loading... SATELLITE VIEW" at bounding box center [264, 131] width 529 height 162
click at [500, 131] on icon at bounding box center [508, 130] width 17 height 17
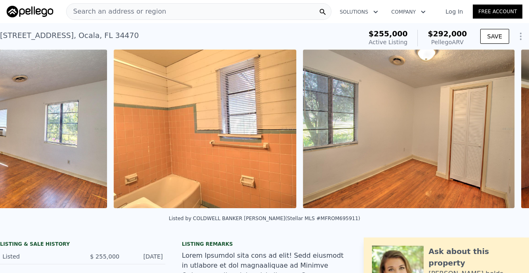
scroll to position [0, 3845]
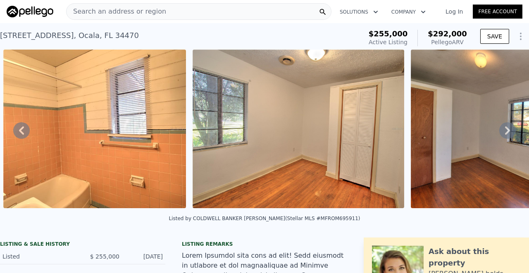
click at [500, 131] on div "• + − • + − STREET VIEW Loading... SATELLITE VIEW" at bounding box center [264, 131] width 529 height 162
click at [500, 131] on icon at bounding box center [508, 130] width 17 height 17
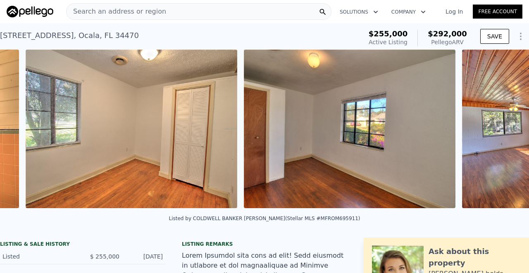
scroll to position [0, 4035]
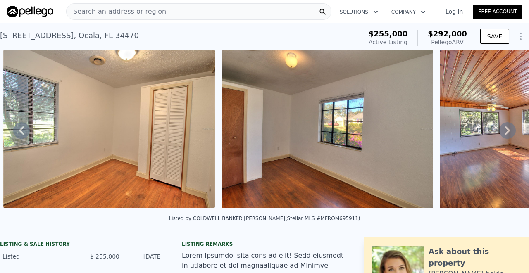
click at [501, 132] on icon at bounding box center [508, 130] width 17 height 17
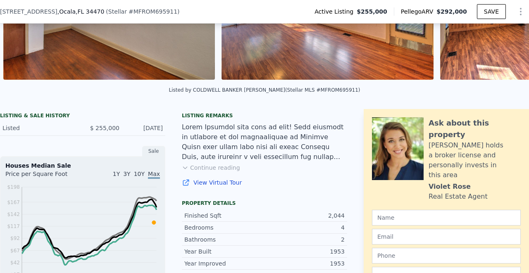
scroll to position [162, 0]
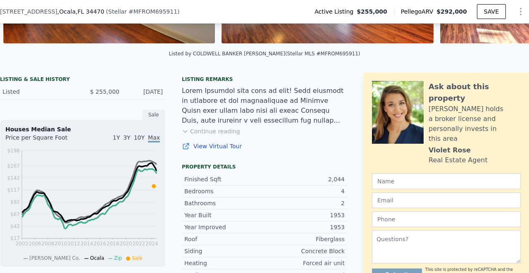
click at [206, 136] on button "Continue reading" at bounding box center [211, 131] width 58 height 8
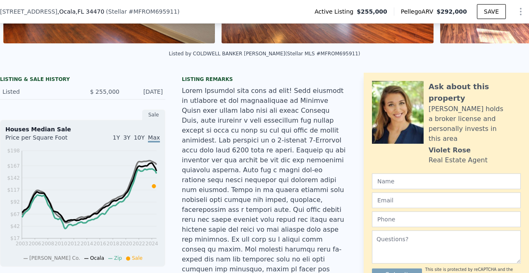
click at [265, 147] on div at bounding box center [264, 230] width 165 height 288
click at [252, 156] on div at bounding box center [264, 230] width 165 height 288
click at [224, 163] on div at bounding box center [264, 230] width 165 height 288
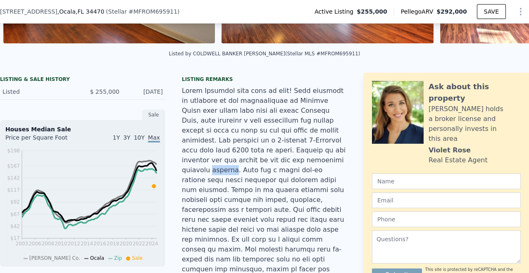
click at [224, 163] on div at bounding box center [264, 230] width 165 height 288
click at [248, 173] on div at bounding box center [264, 230] width 165 height 288
click at [267, 172] on div at bounding box center [264, 230] width 165 height 288
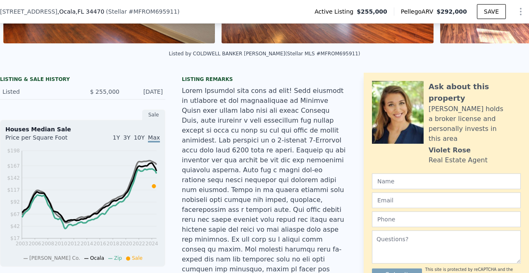
click at [241, 170] on div at bounding box center [264, 230] width 165 height 288
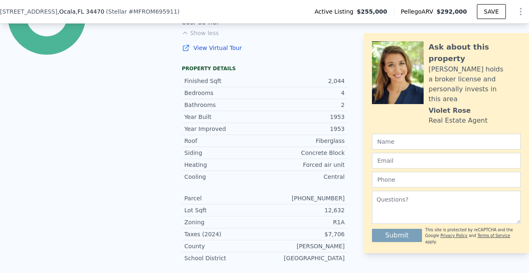
scroll to position [521, 0]
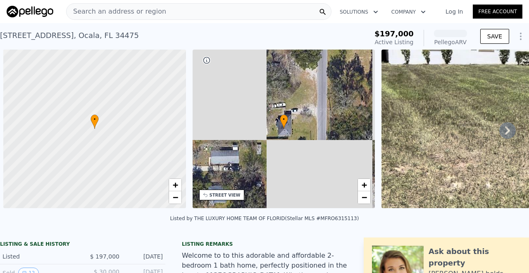
scroll to position [0, 3]
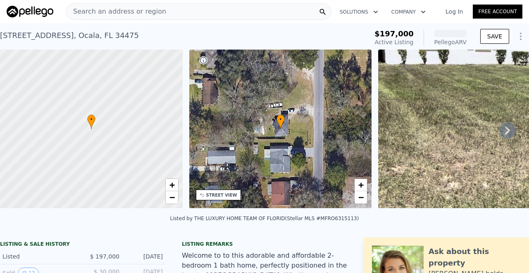
click at [507, 131] on icon at bounding box center [508, 130] width 17 height 17
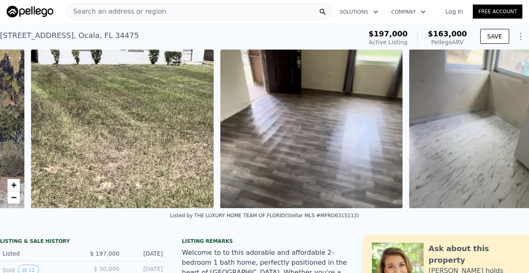
scroll to position [0, 379]
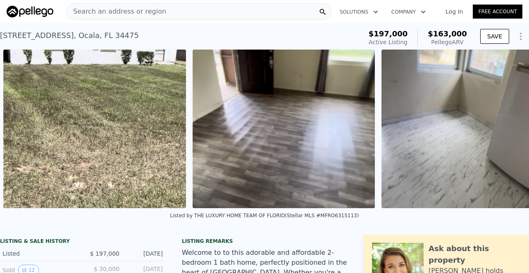
click at [507, 130] on div "• + − • + − STREET VIEW Loading... SATELLITE VIEW" at bounding box center [264, 129] width 529 height 159
click at [507, 130] on icon at bounding box center [508, 129] width 17 height 17
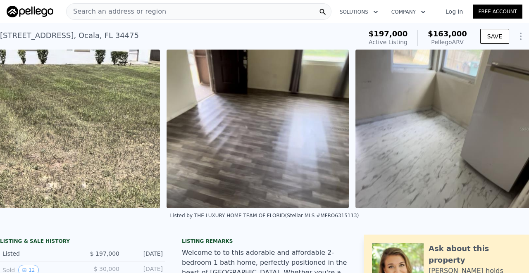
scroll to position [0, 421]
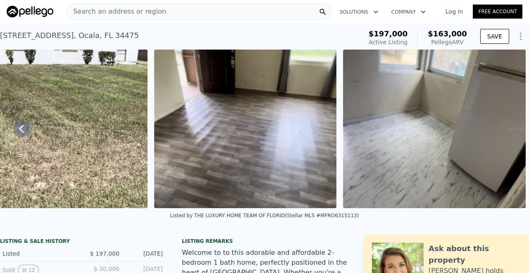
click at [507, 130] on img at bounding box center [434, 129] width 183 height 159
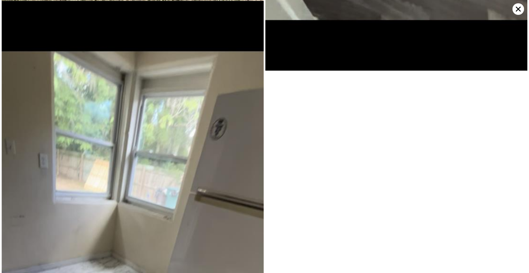
scroll to position [498, 0]
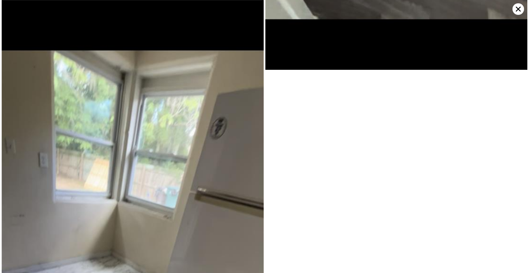
click at [515, 9] on icon at bounding box center [519, 9] width 12 height 12
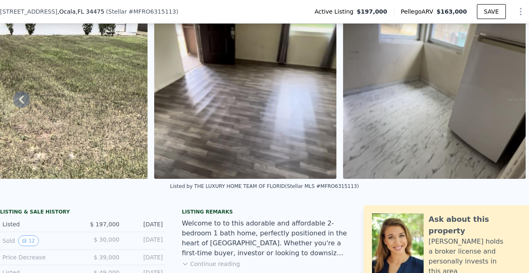
scroll to position [107, 0]
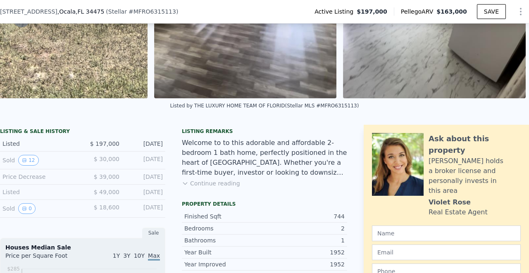
click at [144, 164] on div "[DATE]" at bounding box center [144, 160] width 37 height 11
click at [144, 148] on div "[DATE]" at bounding box center [144, 144] width 37 height 8
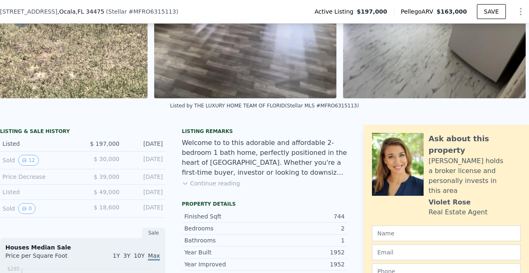
click at [145, 162] on div "[DATE]" at bounding box center [144, 160] width 37 height 11
click at [144, 146] on div "[DATE]" at bounding box center [144, 144] width 37 height 8
click at [144, 147] on div "[DATE]" at bounding box center [144, 144] width 37 height 8
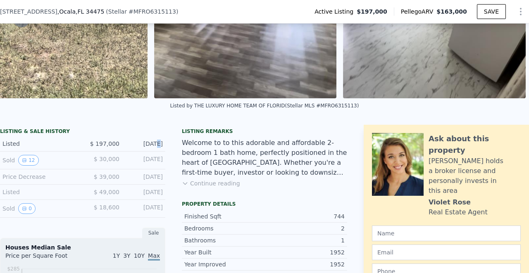
click at [144, 147] on div "[DATE]" at bounding box center [144, 144] width 37 height 8
click at [141, 165] on div "[DATE]" at bounding box center [144, 160] width 37 height 11
click at [141, 164] on div "[DATE]" at bounding box center [144, 160] width 37 height 11
click at [141, 148] on div "[DATE]" at bounding box center [144, 144] width 37 height 8
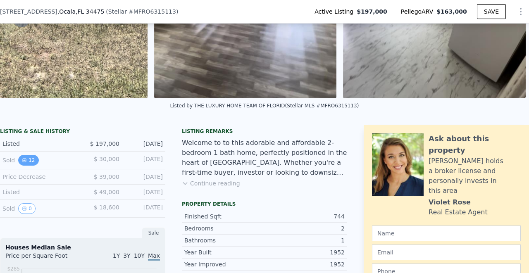
click at [27, 165] on button "12" at bounding box center [28, 160] width 20 height 11
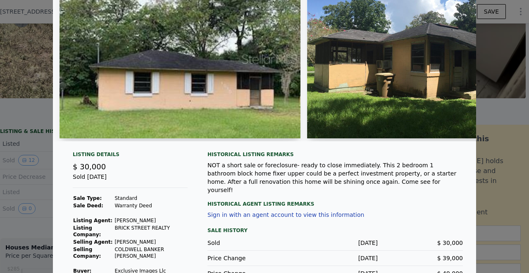
scroll to position [0, 0]
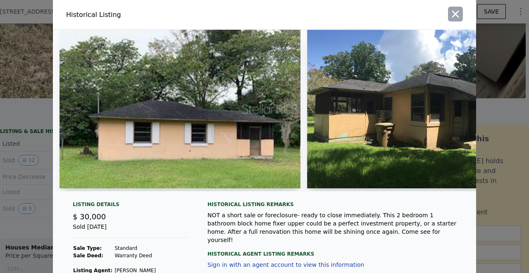
click at [453, 9] on icon "button" at bounding box center [456, 14] width 12 height 12
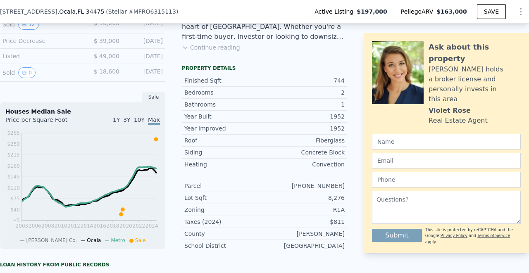
scroll to position [245, 0]
